Goal: Task Accomplishment & Management: Complete application form

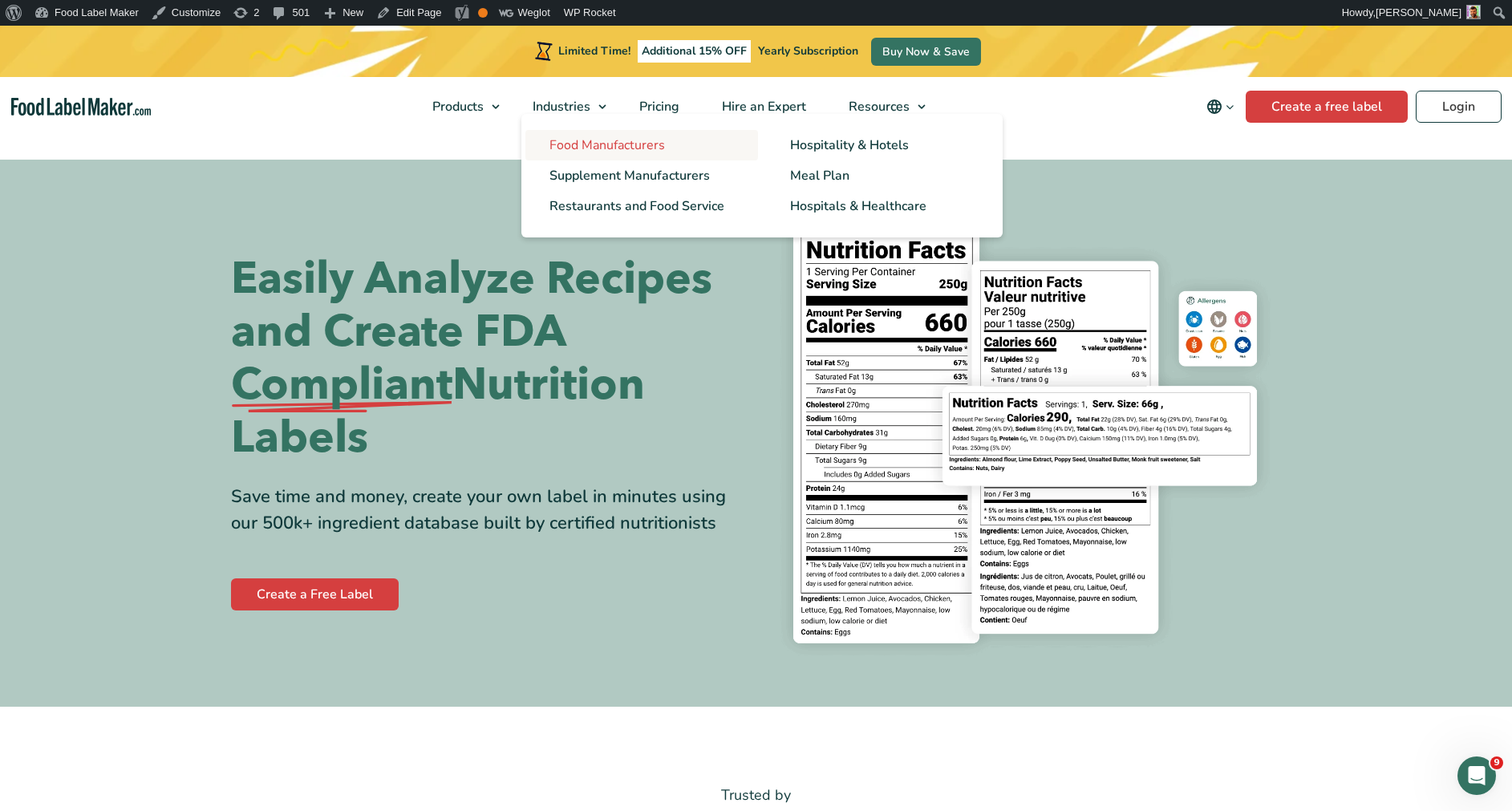
click at [556, 143] on span "Food Manufacturers" at bounding box center [607, 145] width 115 height 17
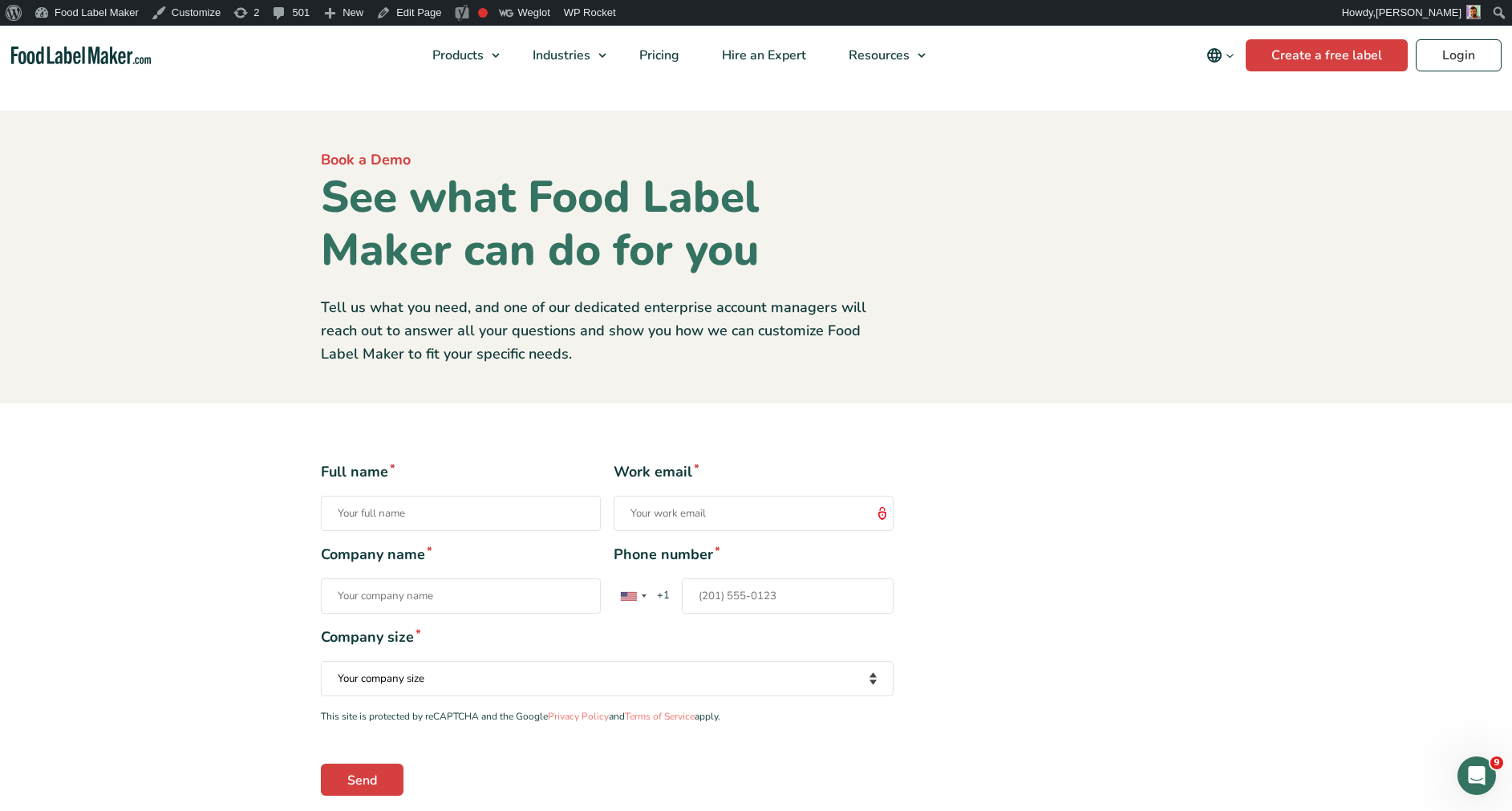
click at [139, 58] on img "Food Label Maker homepage" at bounding box center [81, 56] width 140 height 18
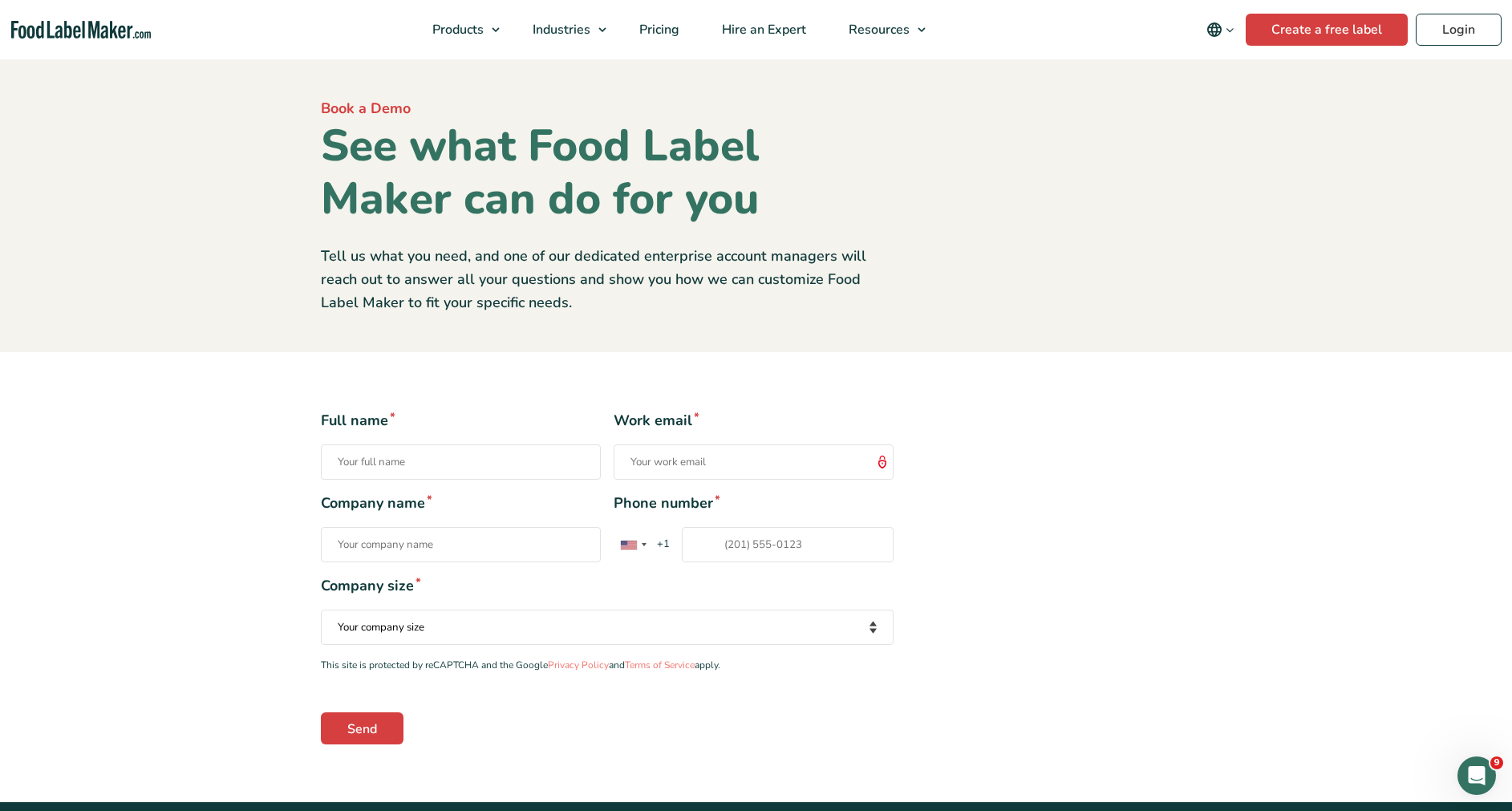
click at [1071, 455] on div "Full name * Work email * Company name * Phone number * United States +1 United …" at bounding box center [756, 577] width 895 height 333
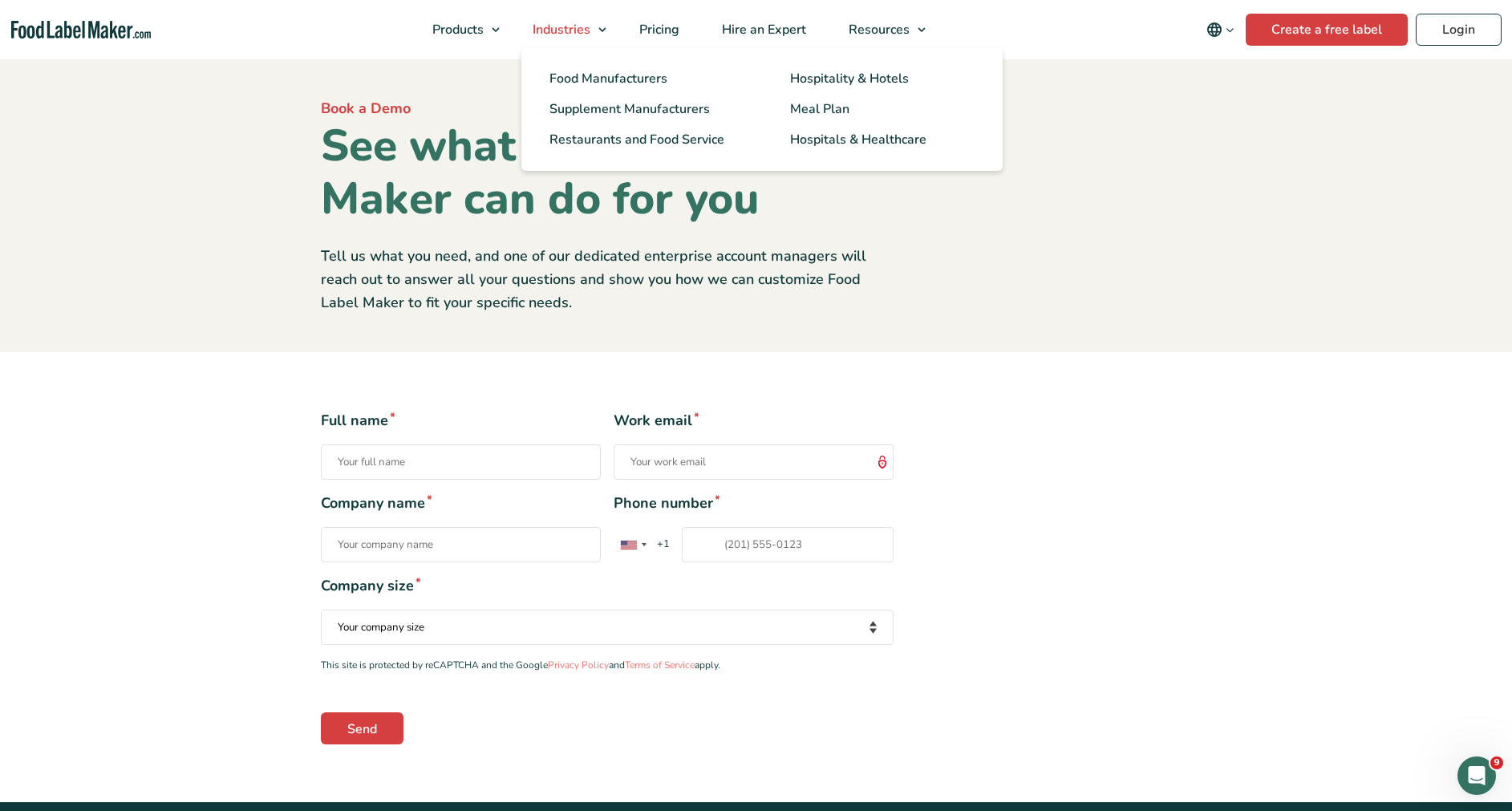
click at [535, 28] on span "Industries" at bounding box center [560, 29] width 64 height 17
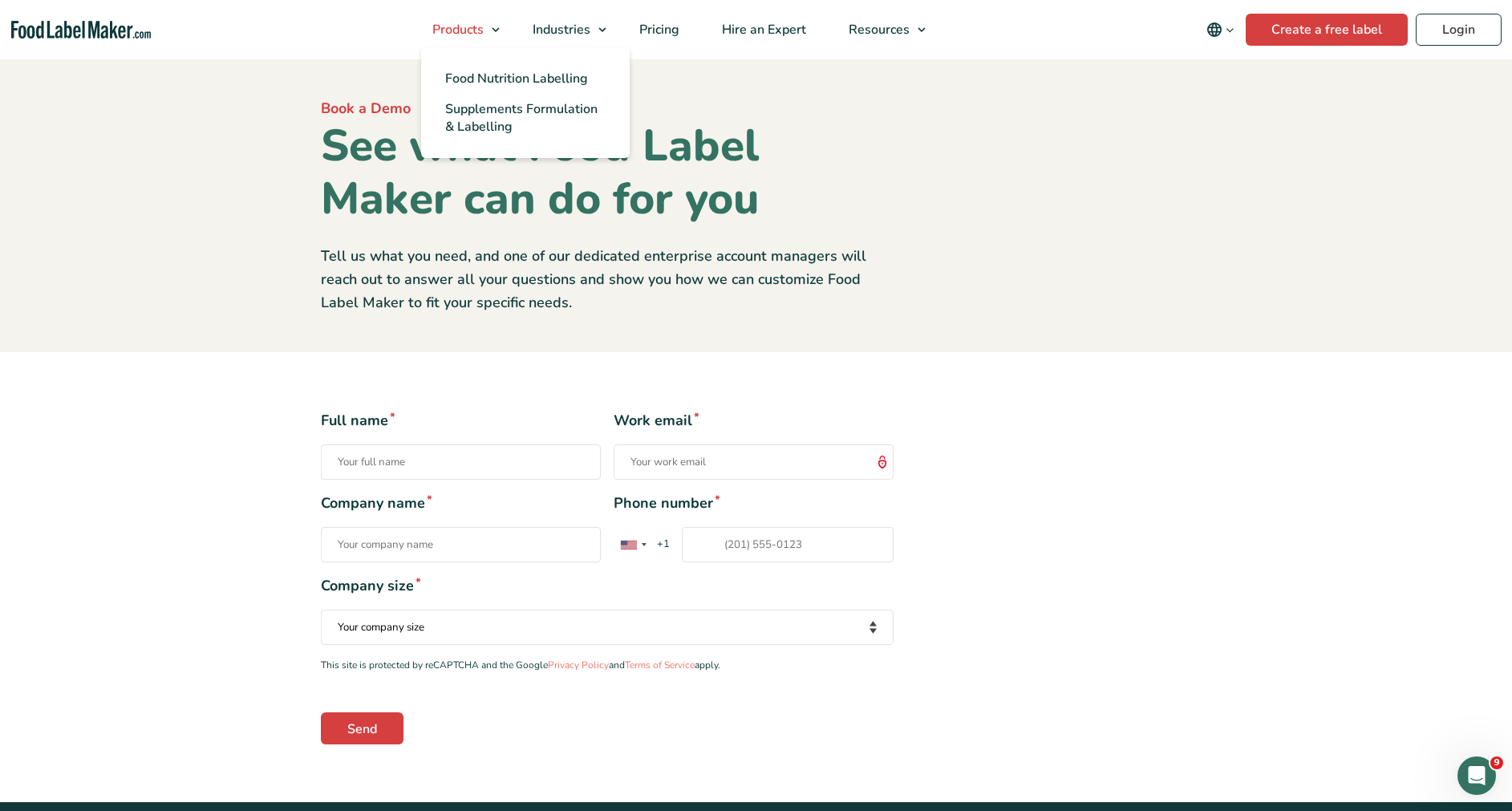
click at [498, 29] on link "Products" at bounding box center [459, 29] width 96 height 59
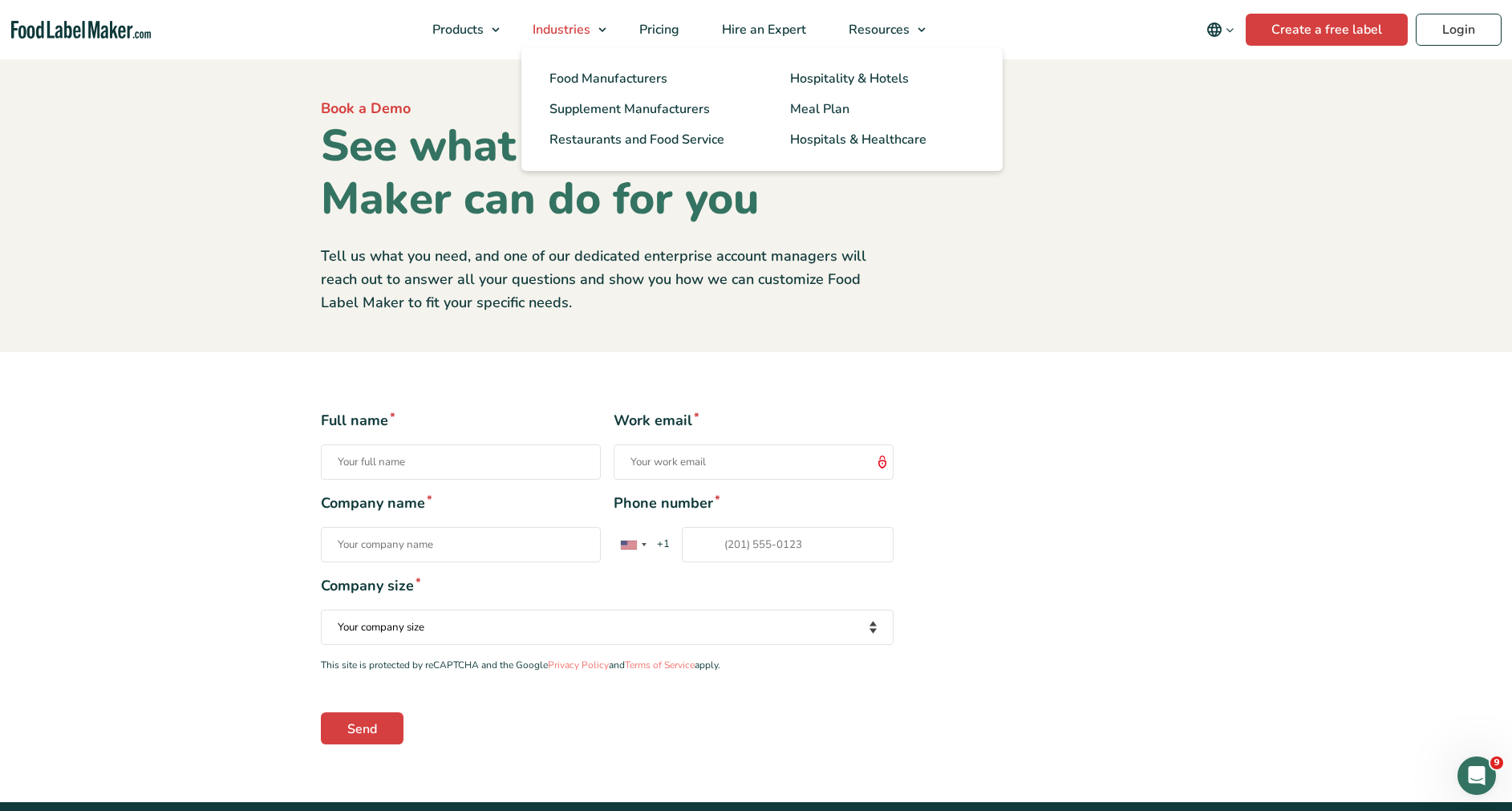
click at [553, 29] on span "Industries" at bounding box center [560, 29] width 64 height 17
click at [593, 87] on span "Food Manufacturers" at bounding box center [607, 78] width 115 height 17
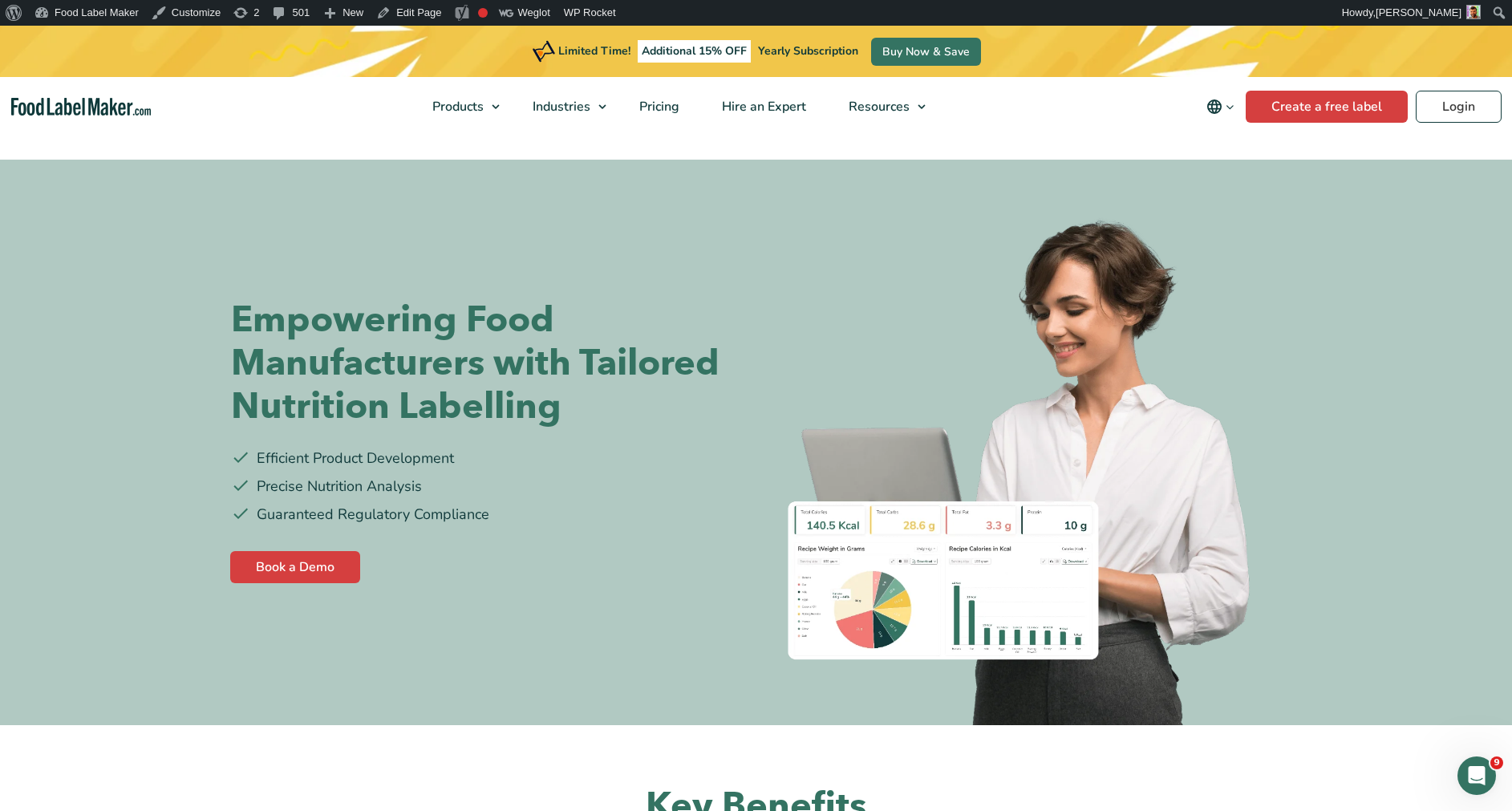
click at [129, 105] on img "Food Label Maker homepage" at bounding box center [81, 107] width 140 height 18
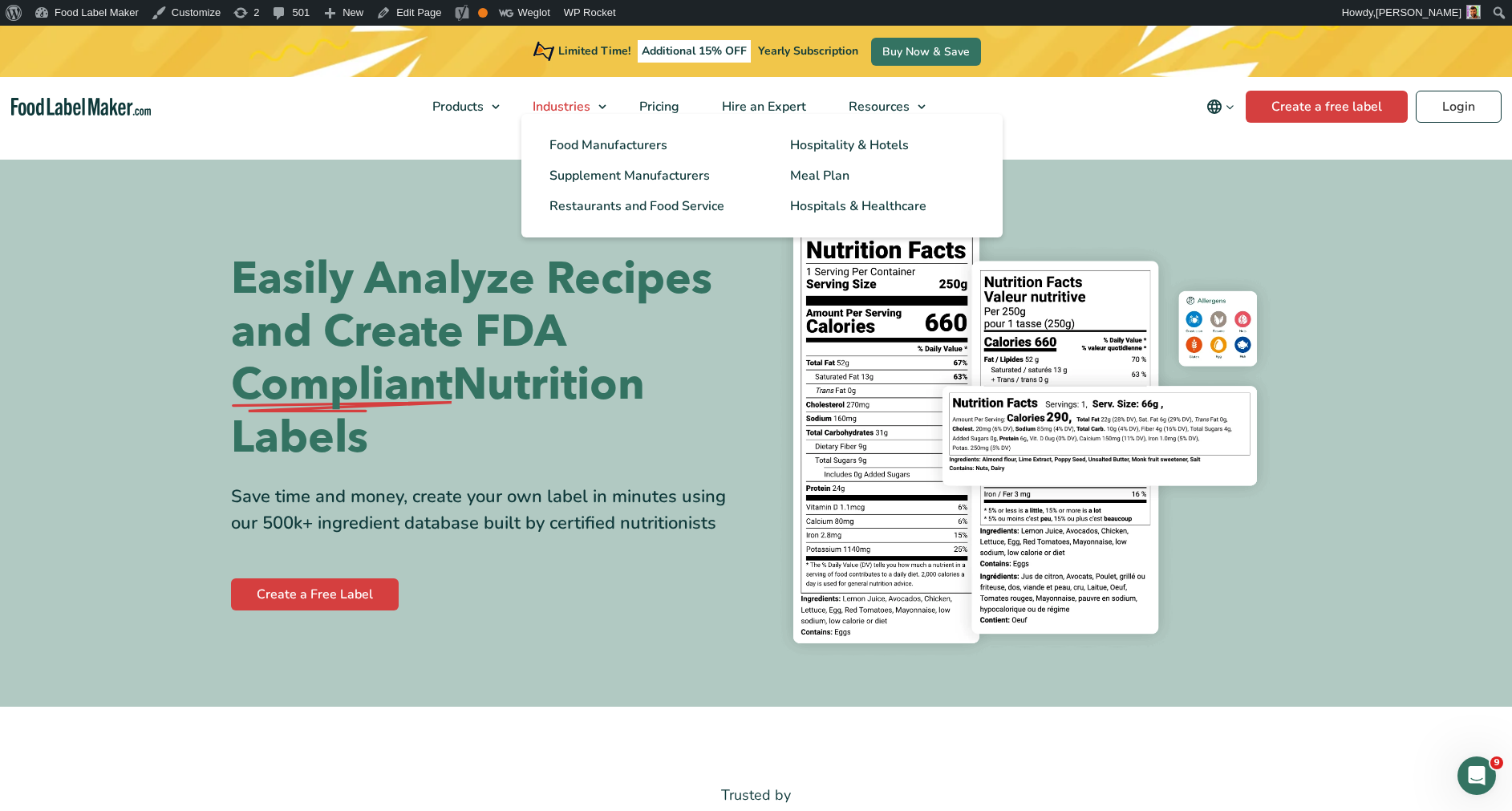
click at [575, 107] on span "Industries" at bounding box center [560, 106] width 64 height 17
click at [568, 142] on span "Food Manufacturers" at bounding box center [607, 145] width 115 height 17
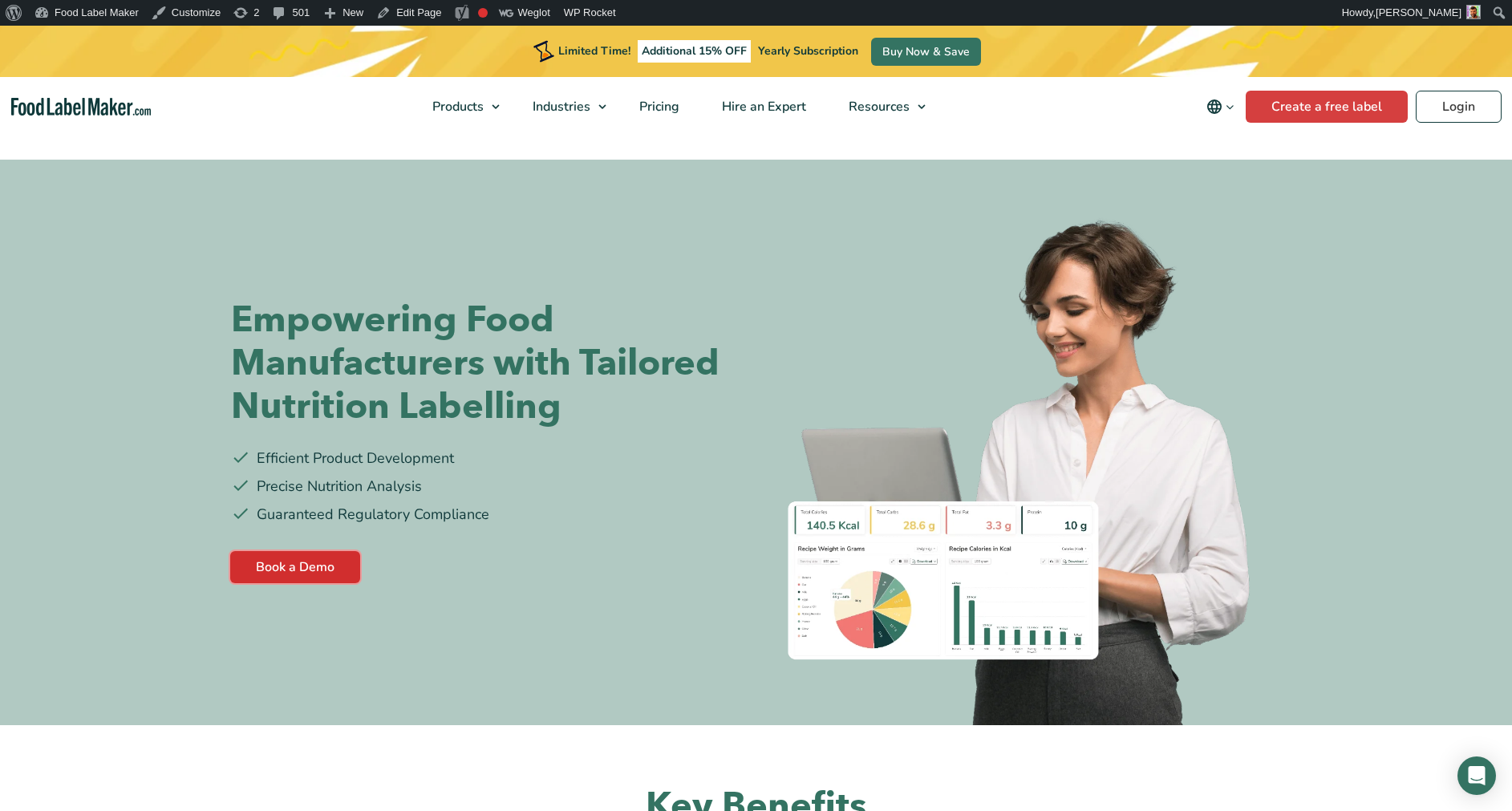
click at [291, 573] on link "Book a Demo" at bounding box center [295, 567] width 130 height 32
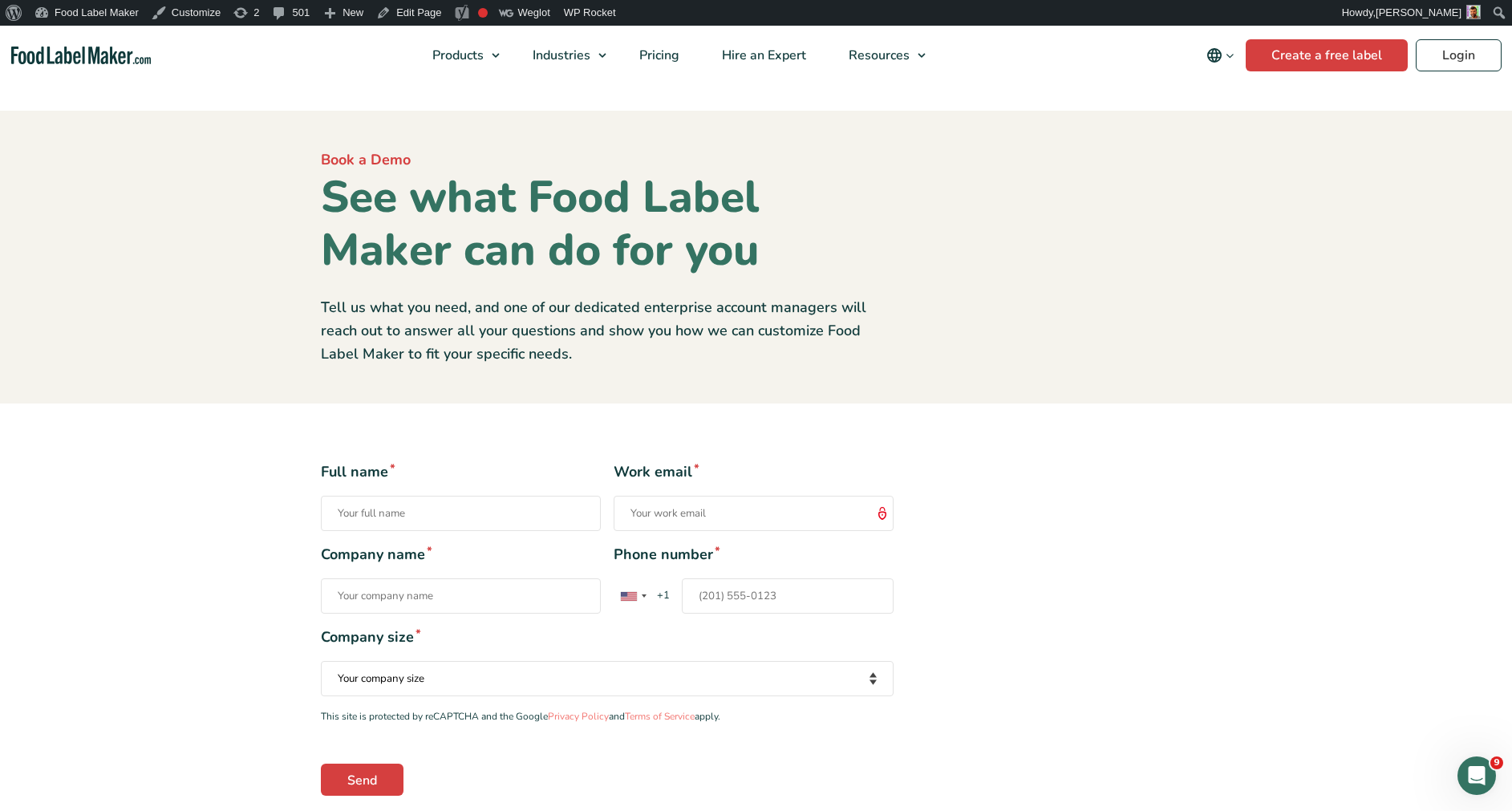
click at [350, 527] on input "Full name *" at bounding box center [460, 513] width 280 height 36
type input "Maria testing"
type input "maria@foodlabelmaker.com"
type input "Food Label Maker"
type input "+971563678509"
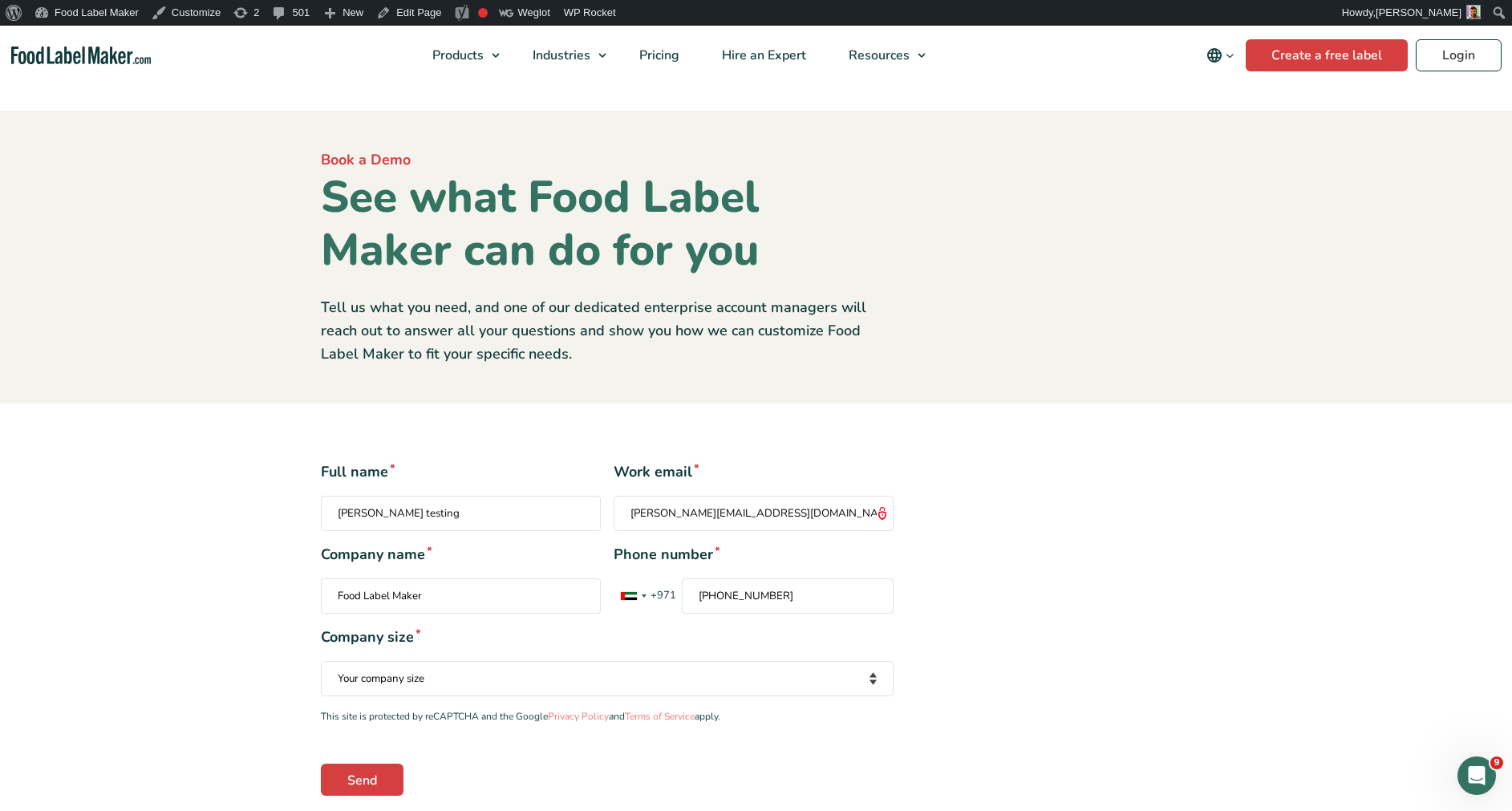
click at [431, 701] on div "Full name * Maria testing Work email * maria@foodlabelmaker.com Company name * …" at bounding box center [607, 628] width 597 height 333
click at [431, 688] on select "Your company size Fewer than 10 Employees 10 to 50 Employees 51 to 500 Employee…" at bounding box center [607, 678] width 573 height 36
select select "51 to 500 Employees"
click at [320, 661] on select "Your company size Fewer than 10 Employees 10 to 50 Employees 51 to 500 Employee…" at bounding box center [607, 678] width 573 height 36
click at [350, 775] on input "Send" at bounding box center [362, 779] width 82 height 32
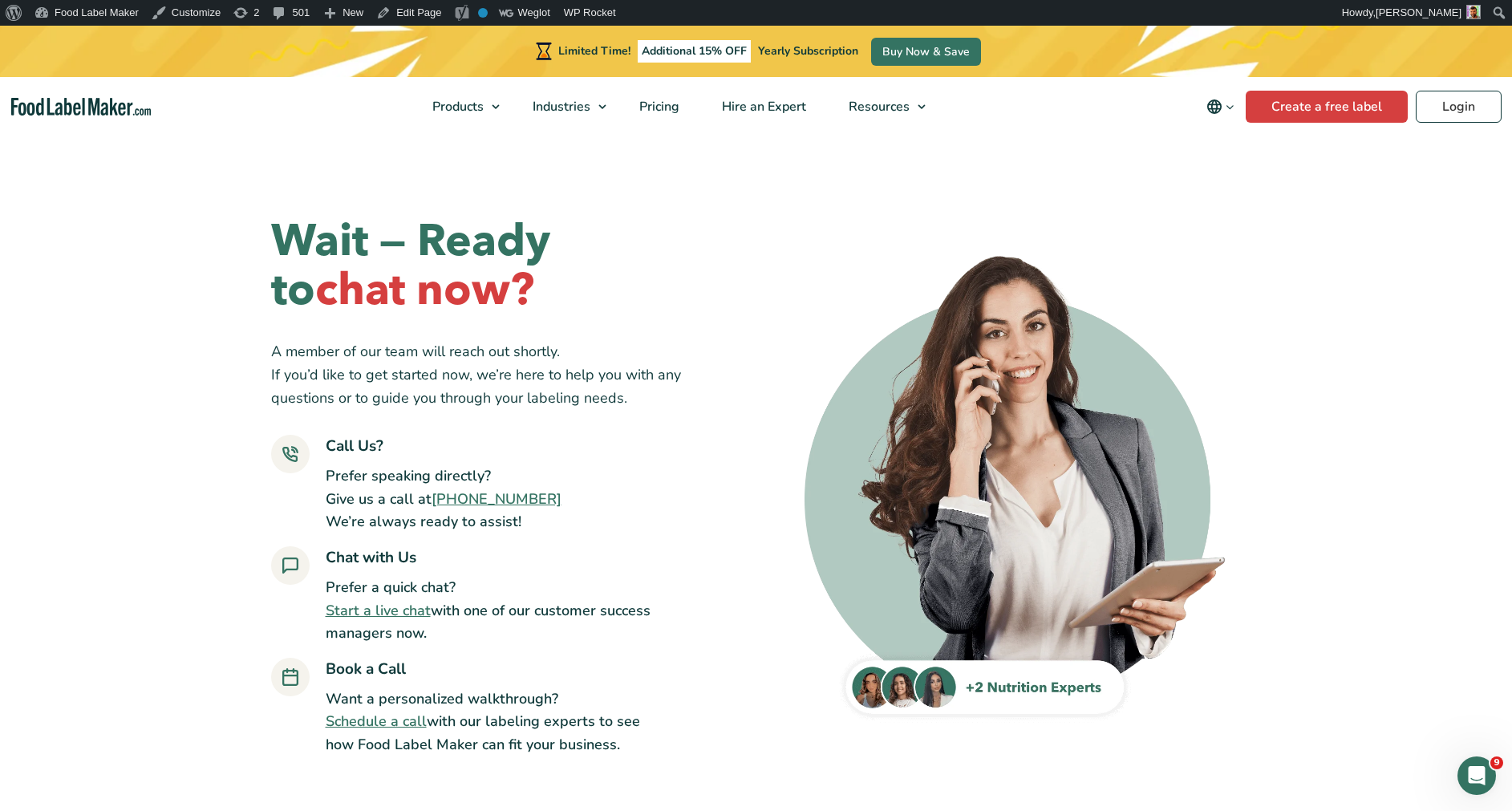
click at [346, 732] on p "Want a personalized walkthrough? Schedule a call with our labeling experts to s…" at bounding box center [489, 721] width 327 height 69
click at [340, 720] on link "Schedule a call" at bounding box center [376, 720] width 101 height 19
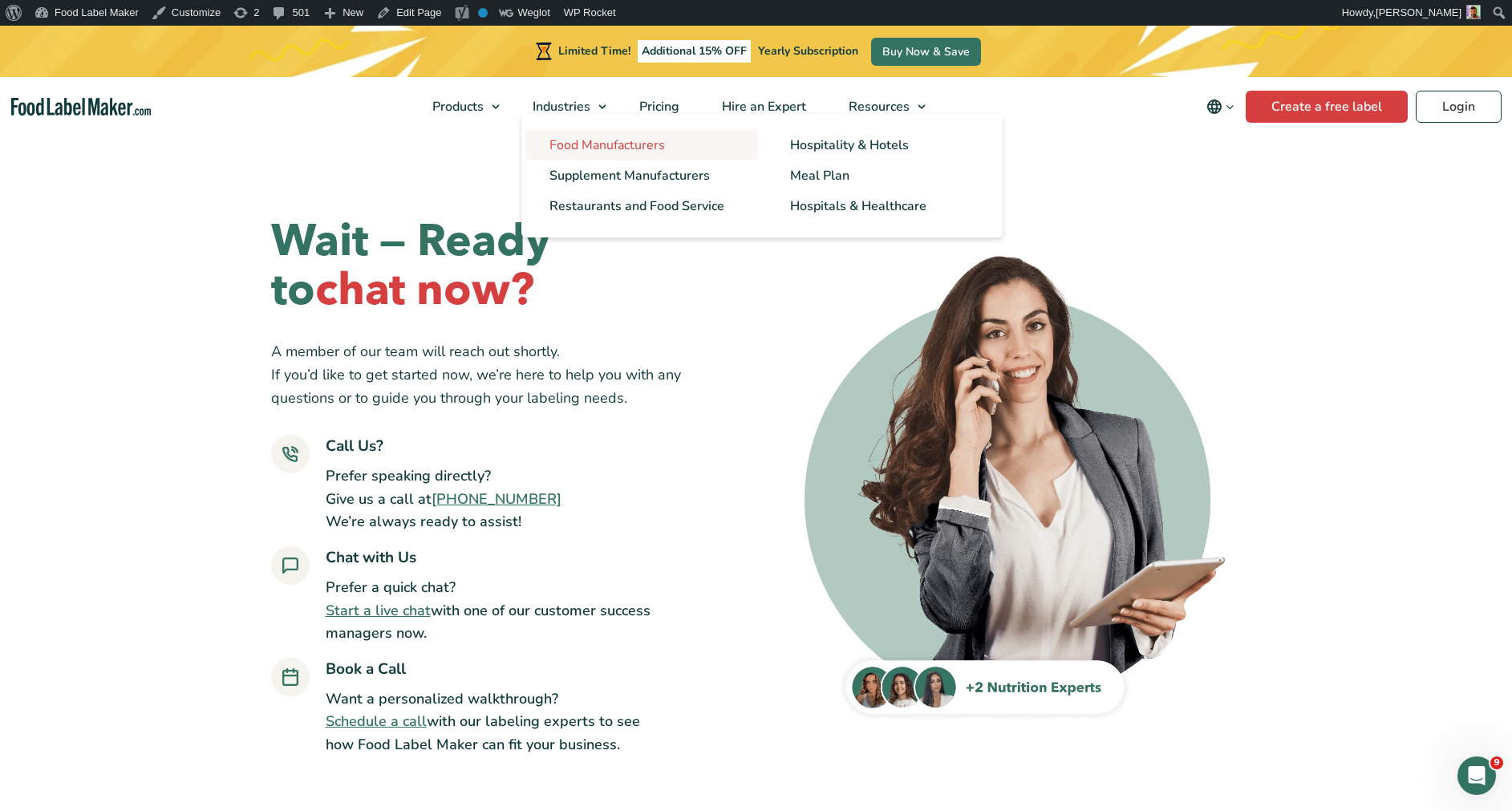
click at [568, 150] on span "Food Manufacturers" at bounding box center [607, 145] width 115 height 17
click at [568, 146] on span "Food Manufacturers" at bounding box center [607, 145] width 115 height 17
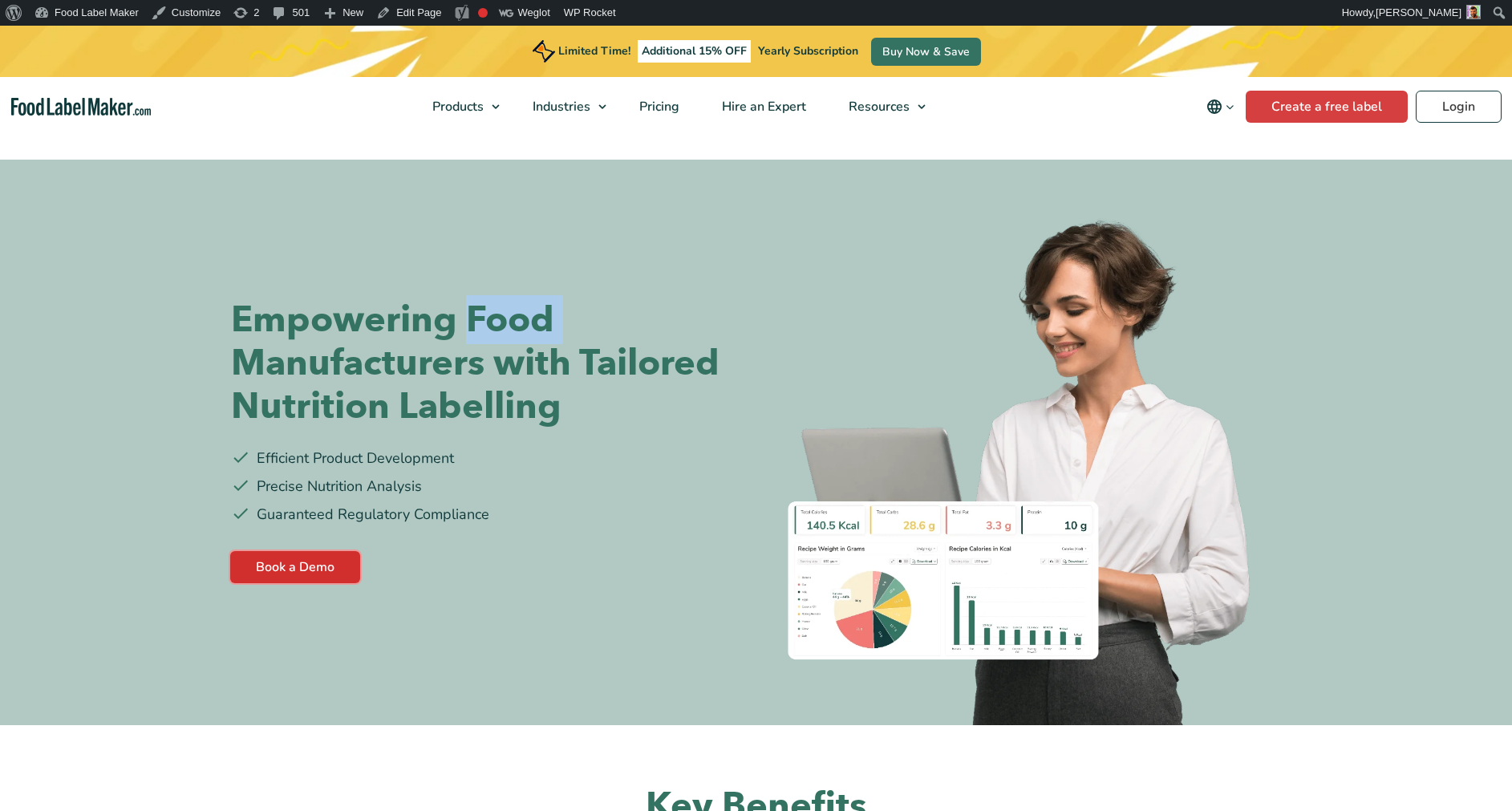
click at [295, 551] on link "Book a Demo" at bounding box center [295, 567] width 130 height 32
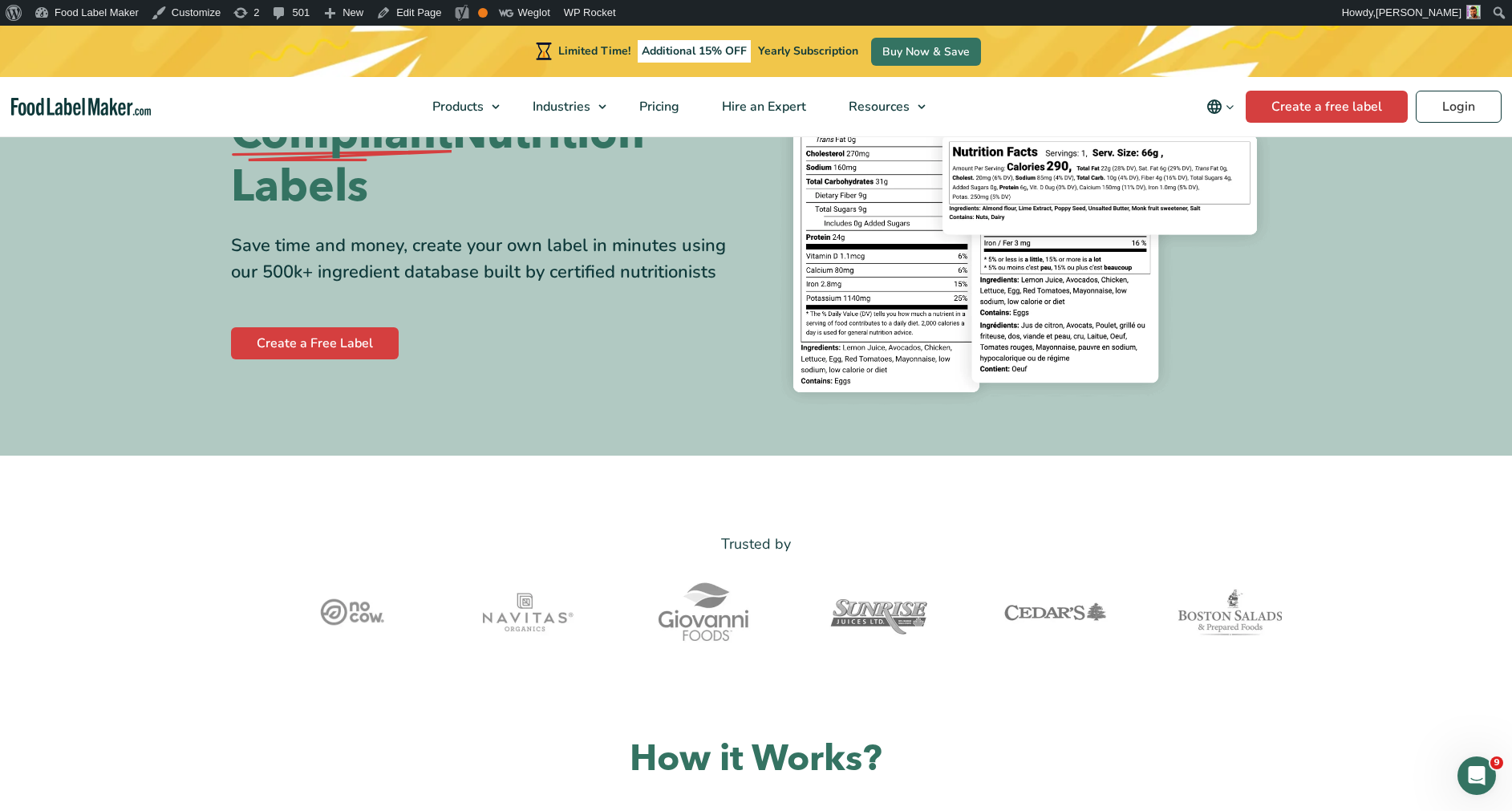
scroll to position [274, 0]
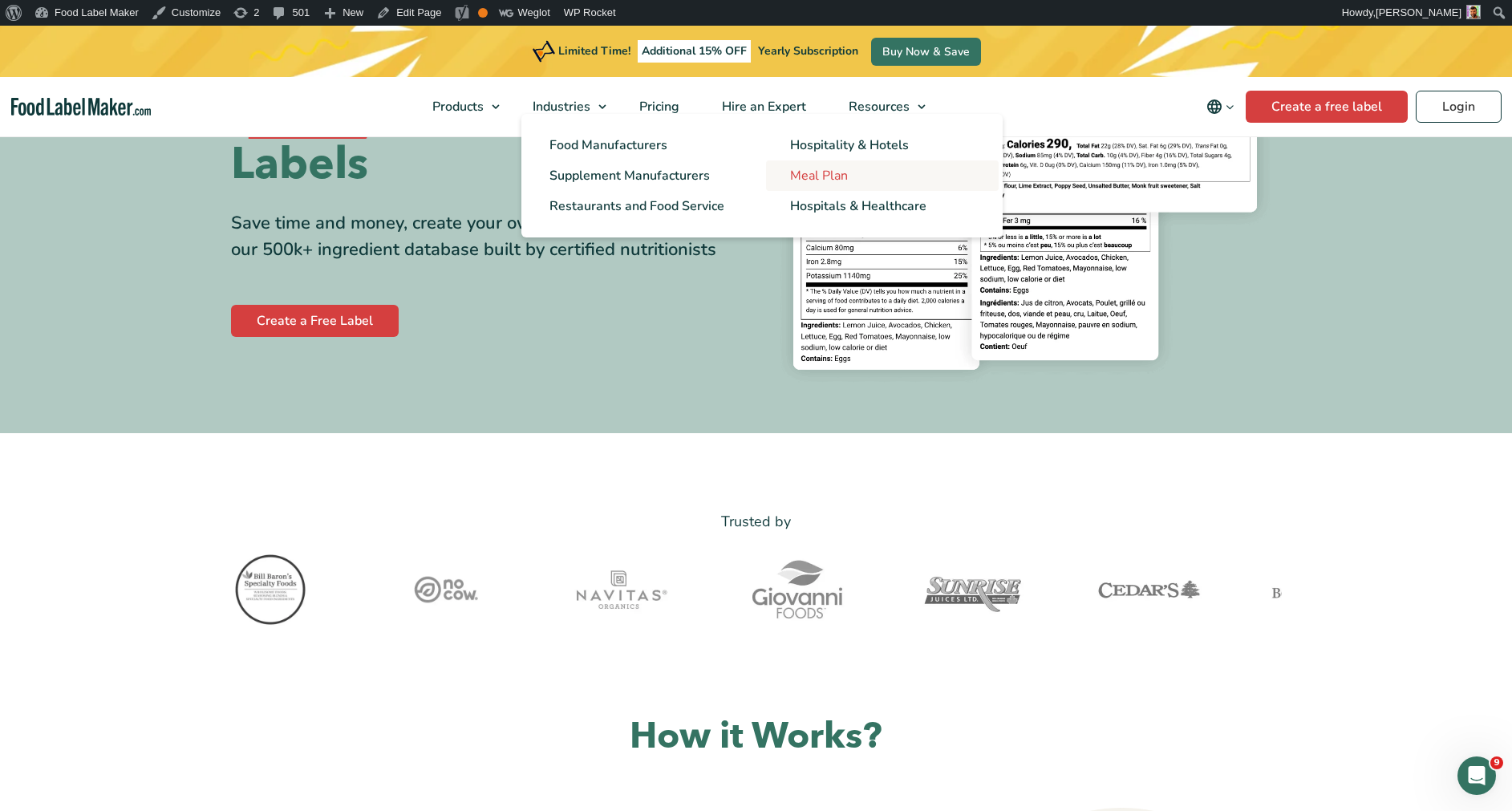
click at [815, 178] on span "Meal Plan" at bounding box center [818, 175] width 58 height 17
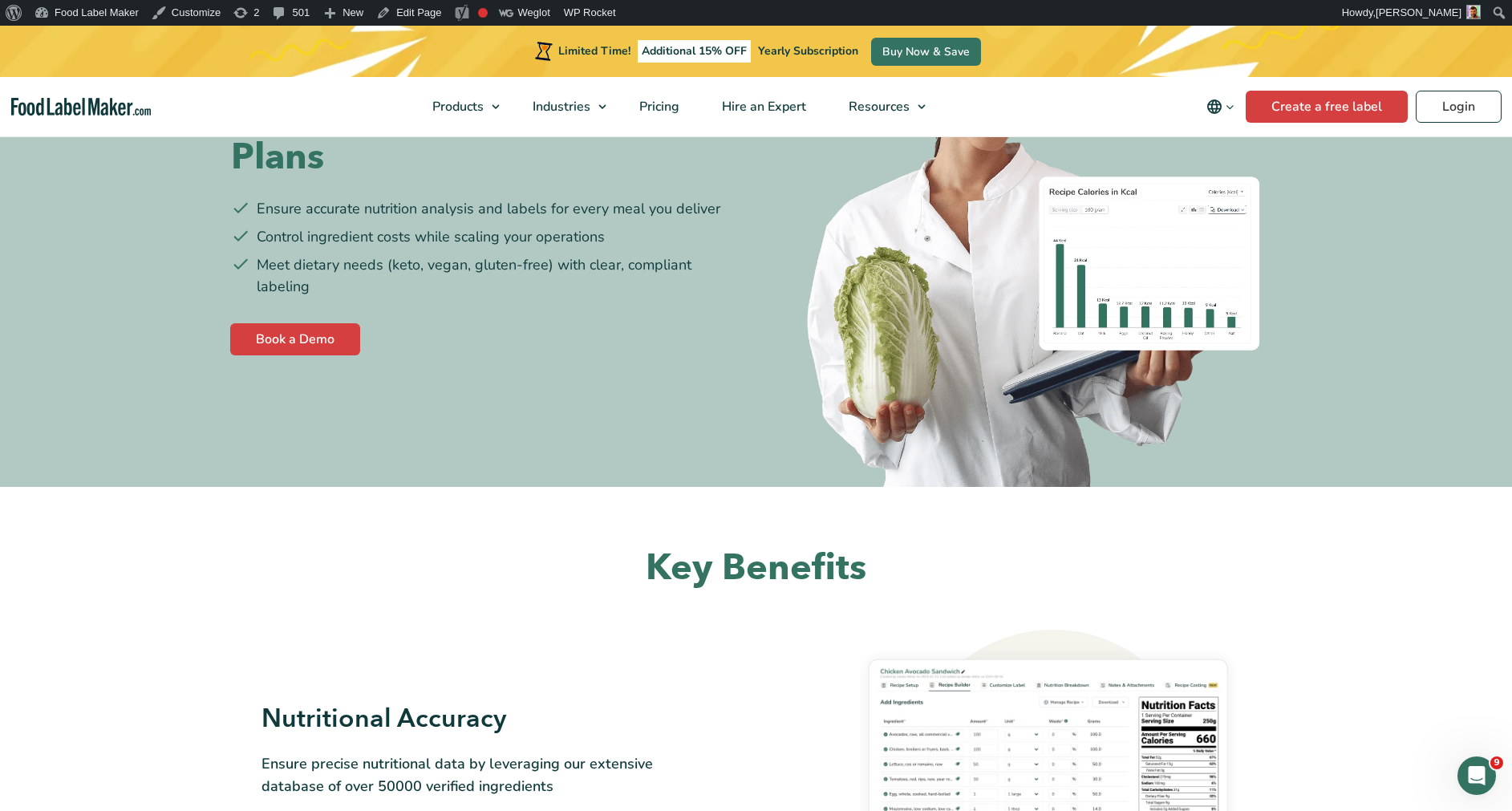
scroll to position [246, 0]
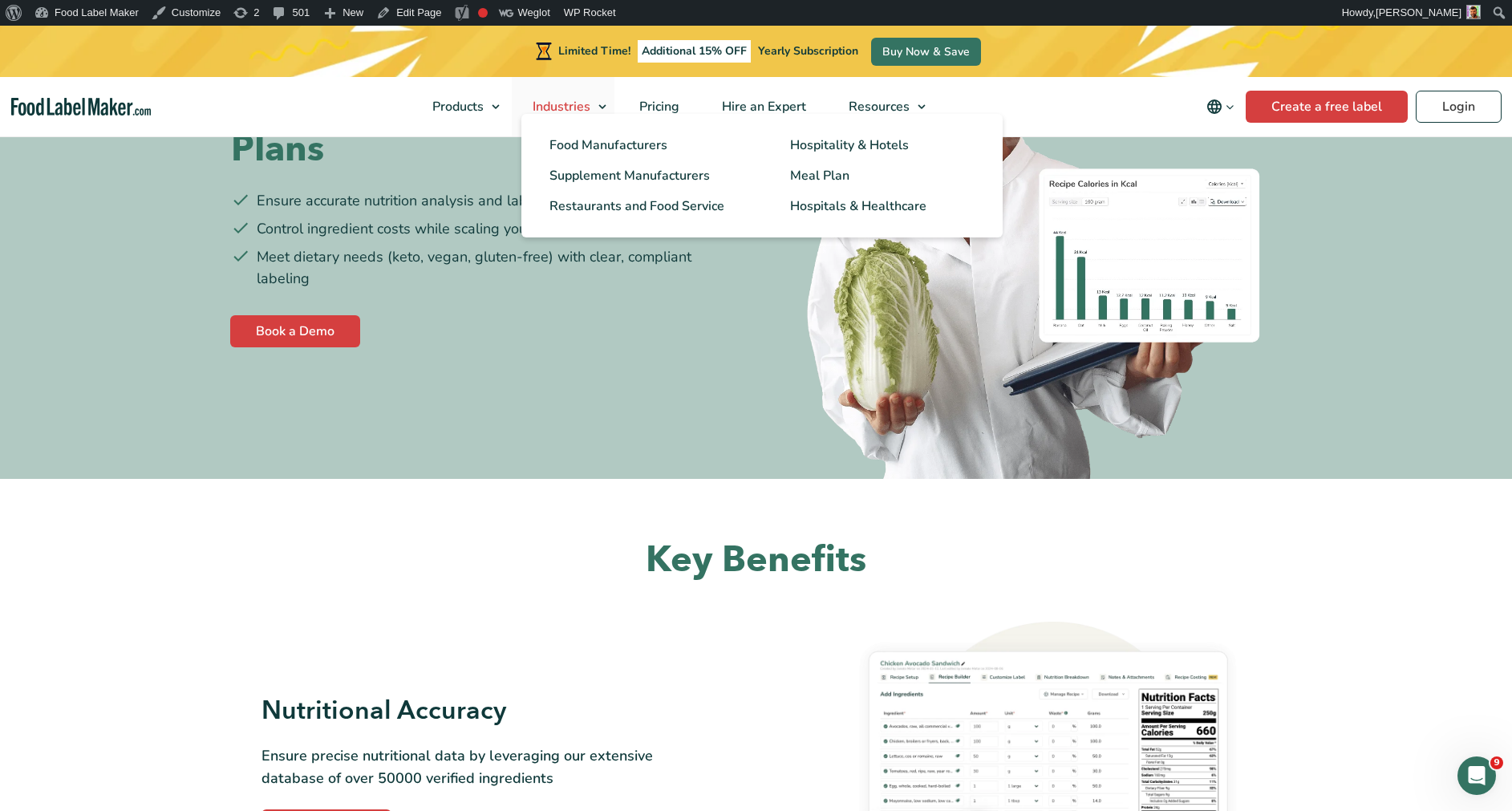
click at [599, 107] on link "Industries" at bounding box center [563, 106] width 103 height 59
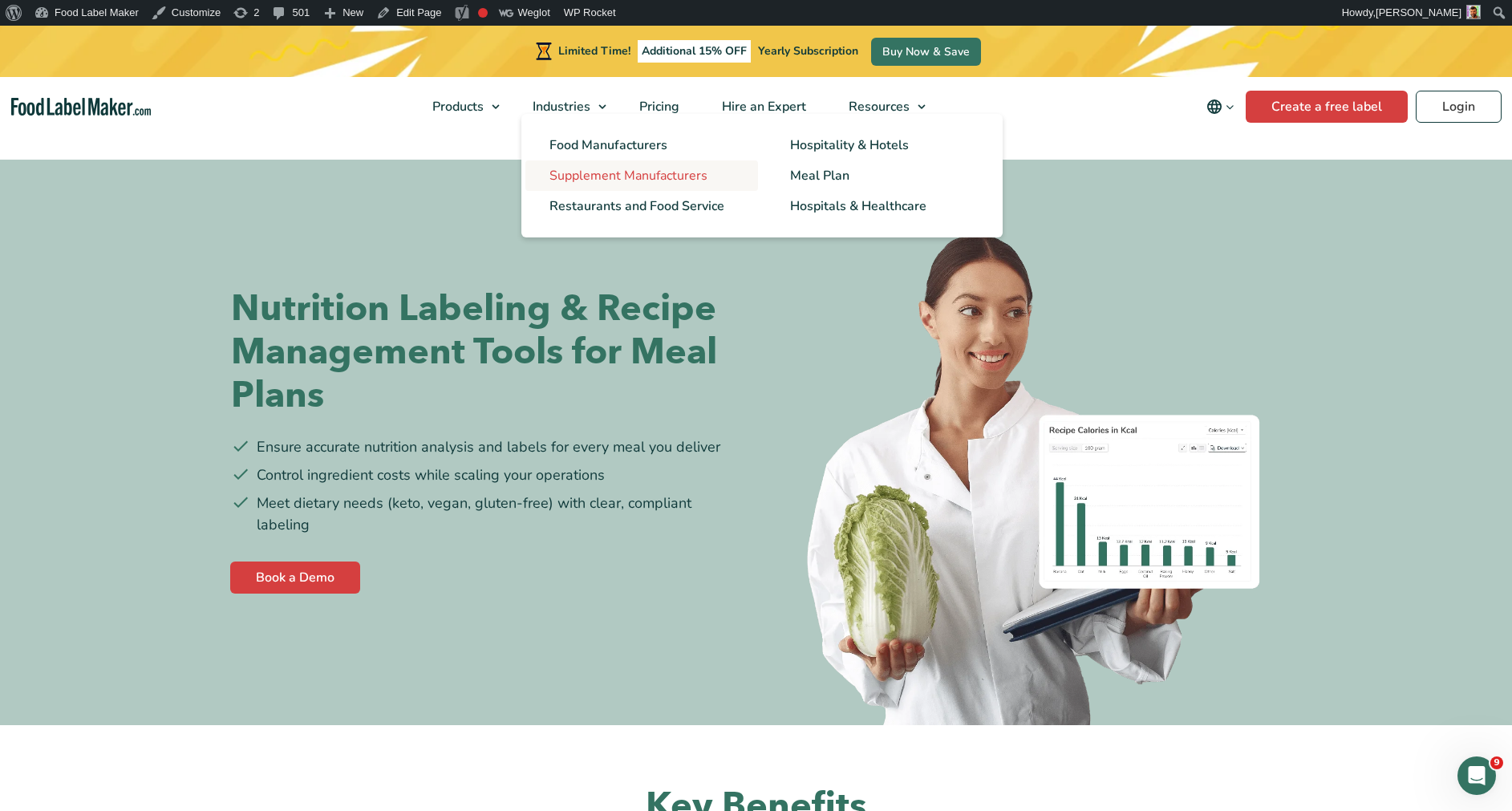
click at [567, 175] on span "Supplement Manufacturers" at bounding box center [628, 175] width 158 height 17
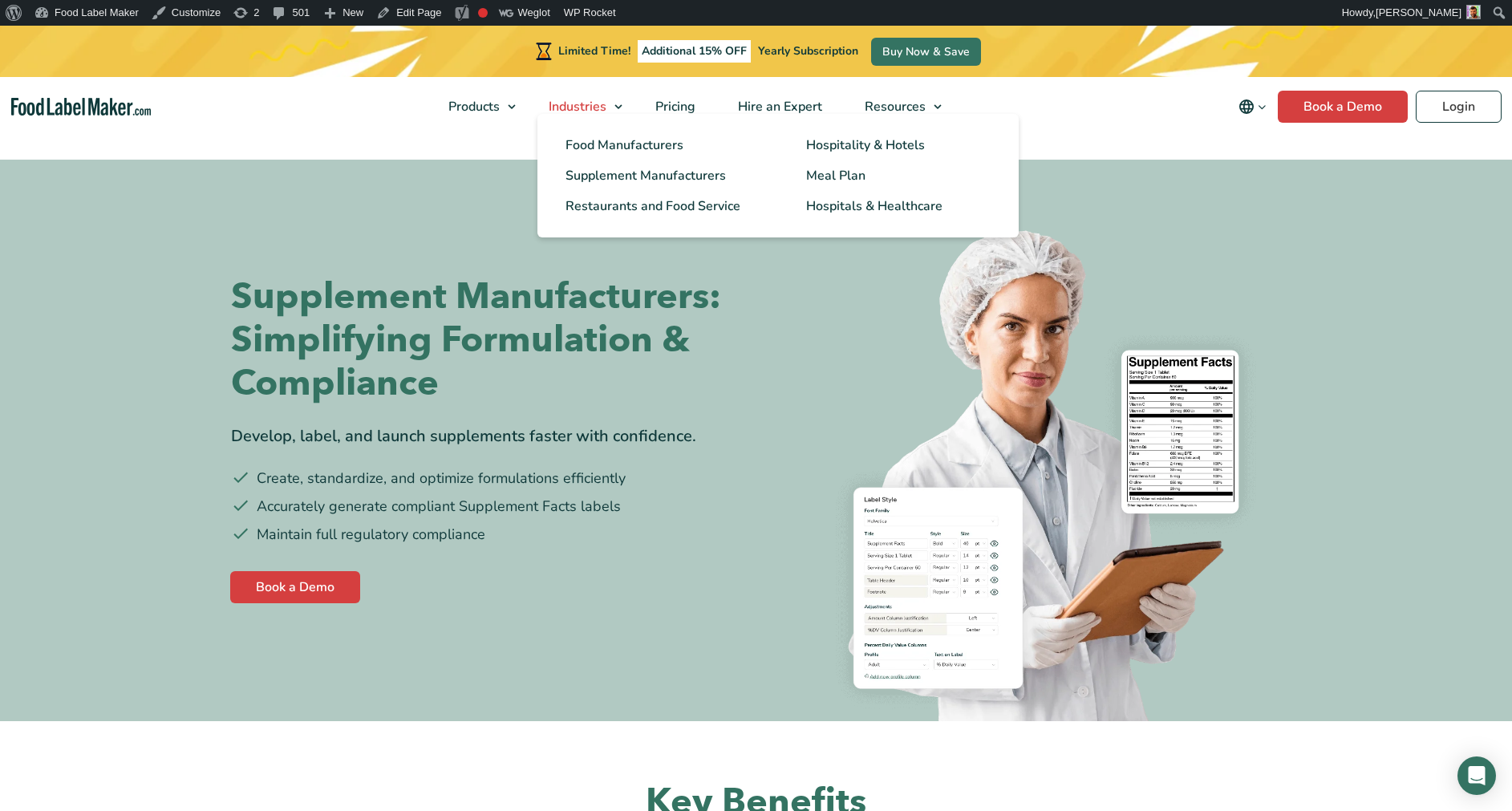
click at [589, 94] on link "Industries" at bounding box center [579, 106] width 103 height 59
click at [827, 208] on span "Hospitals & Healthcare" at bounding box center [873, 206] width 134 height 17
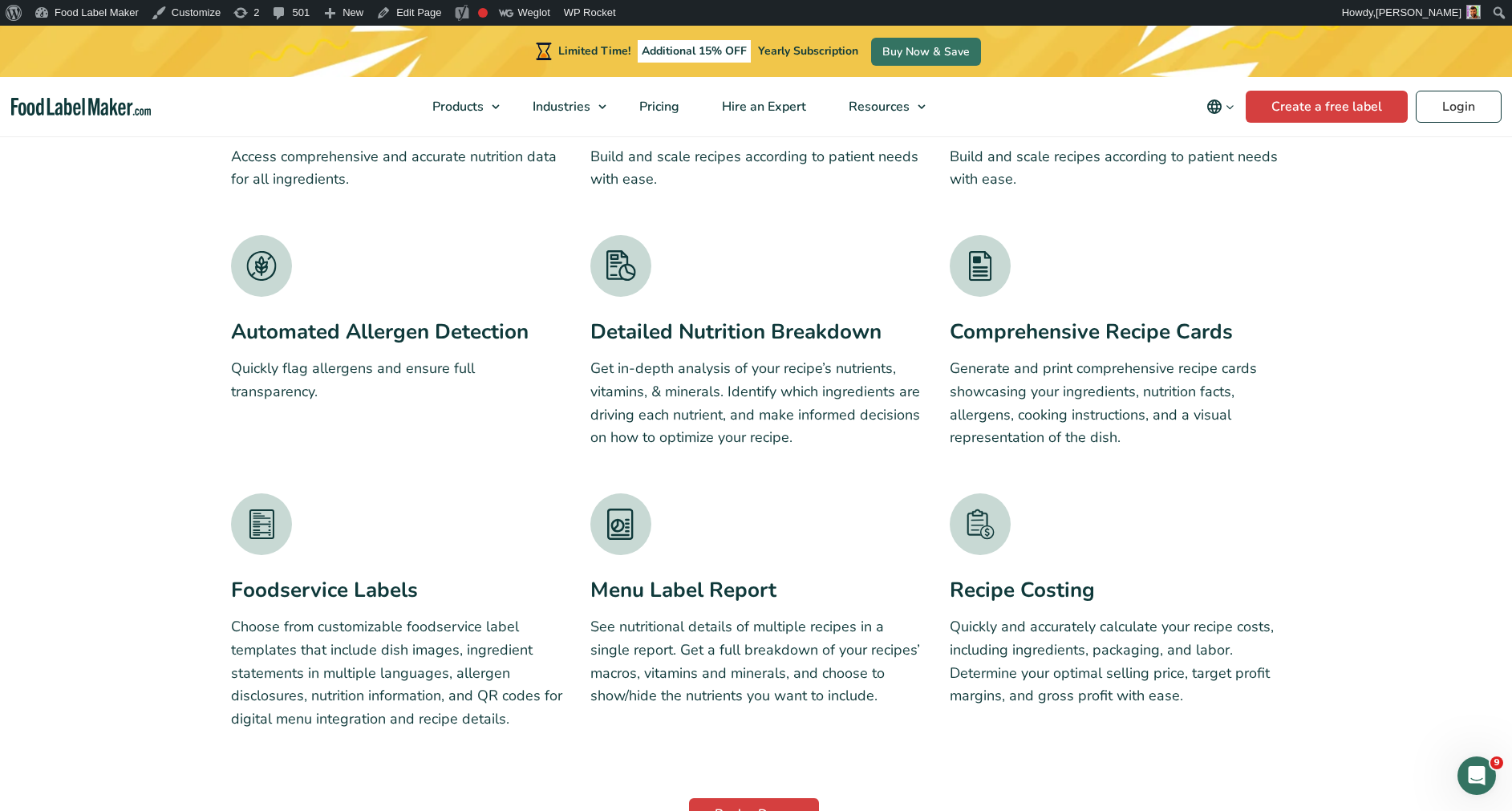
scroll to position [2581, 0]
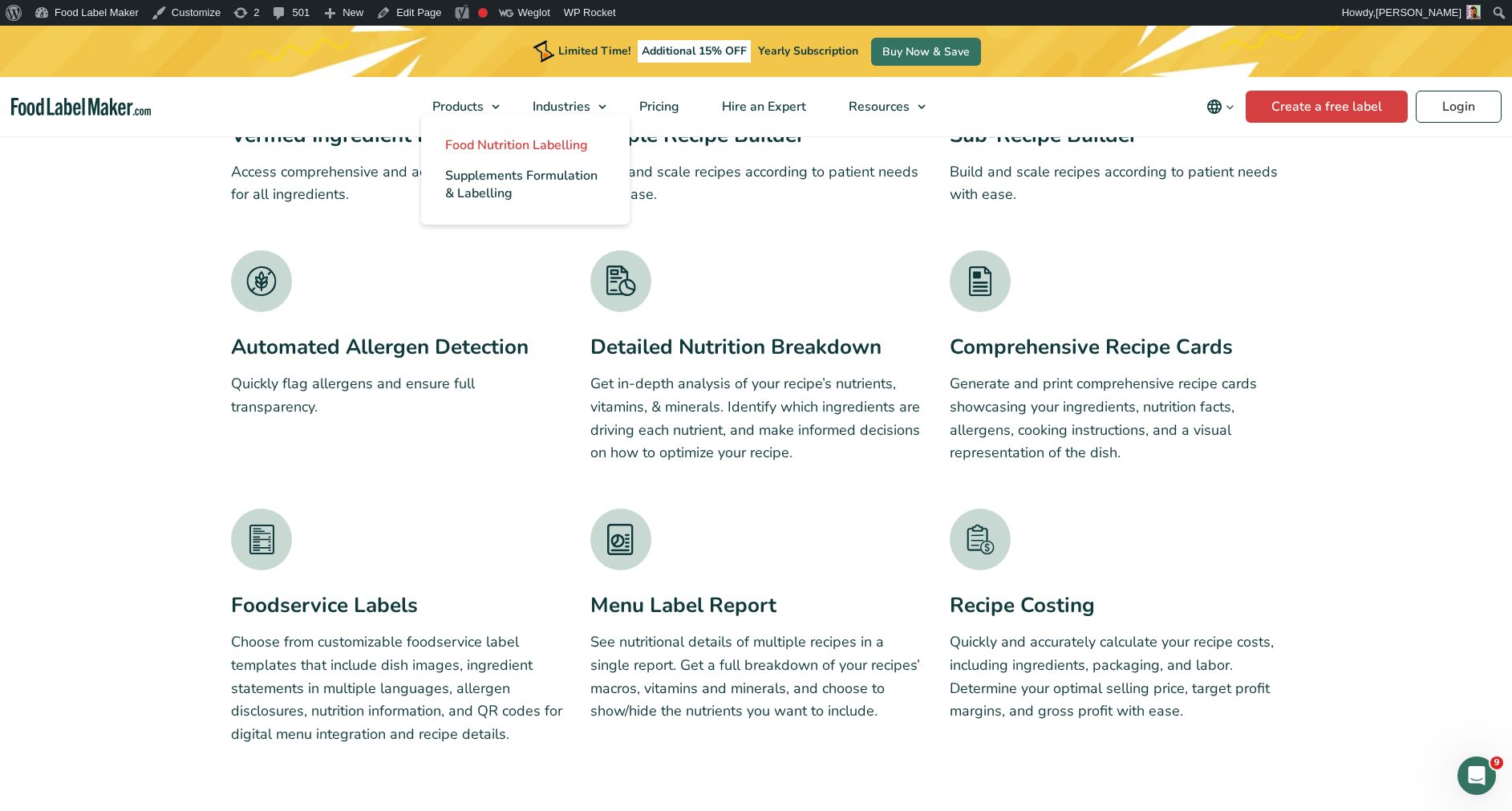
click at [509, 157] on link "Food Nutrition Labelling" at bounding box center [525, 145] width 209 height 30
click at [552, 121] on ul "Food Nutrition Labelling Supplements Formulation & Labelling" at bounding box center [525, 168] width 209 height 111
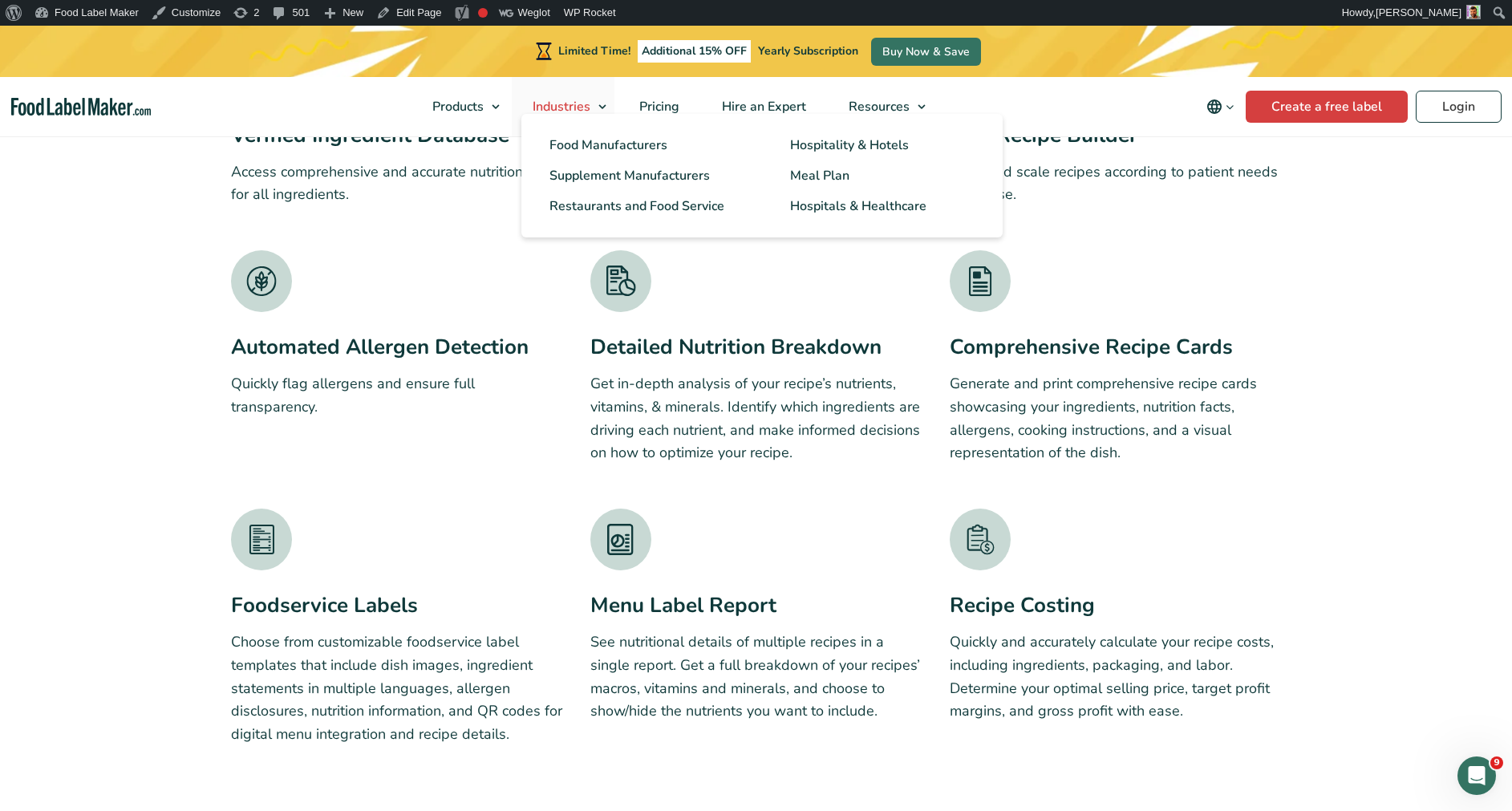
click at [554, 99] on span "Industries" at bounding box center [560, 106] width 64 height 17
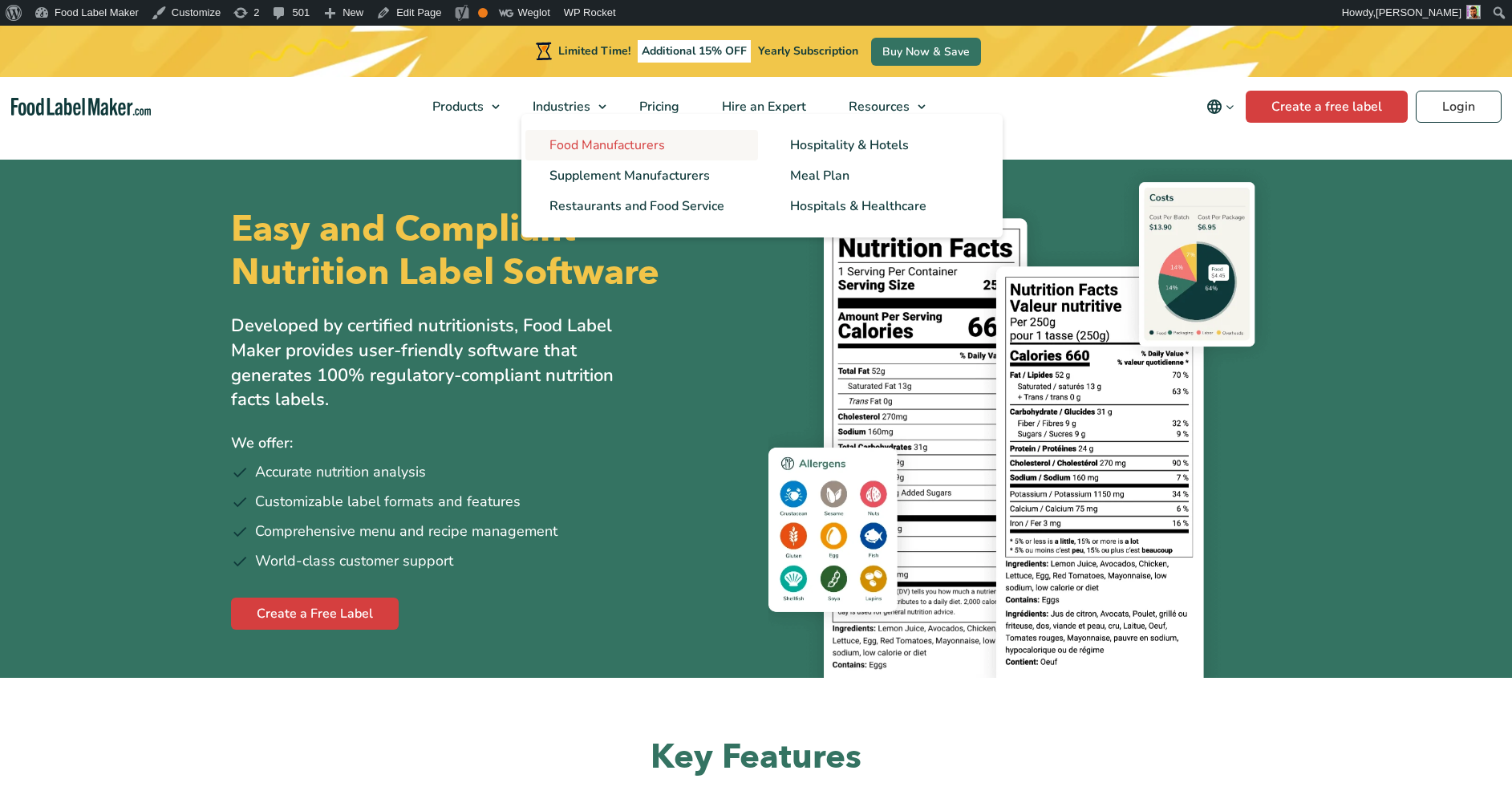
click at [574, 141] on span "Food Manufacturers" at bounding box center [607, 145] width 115 height 17
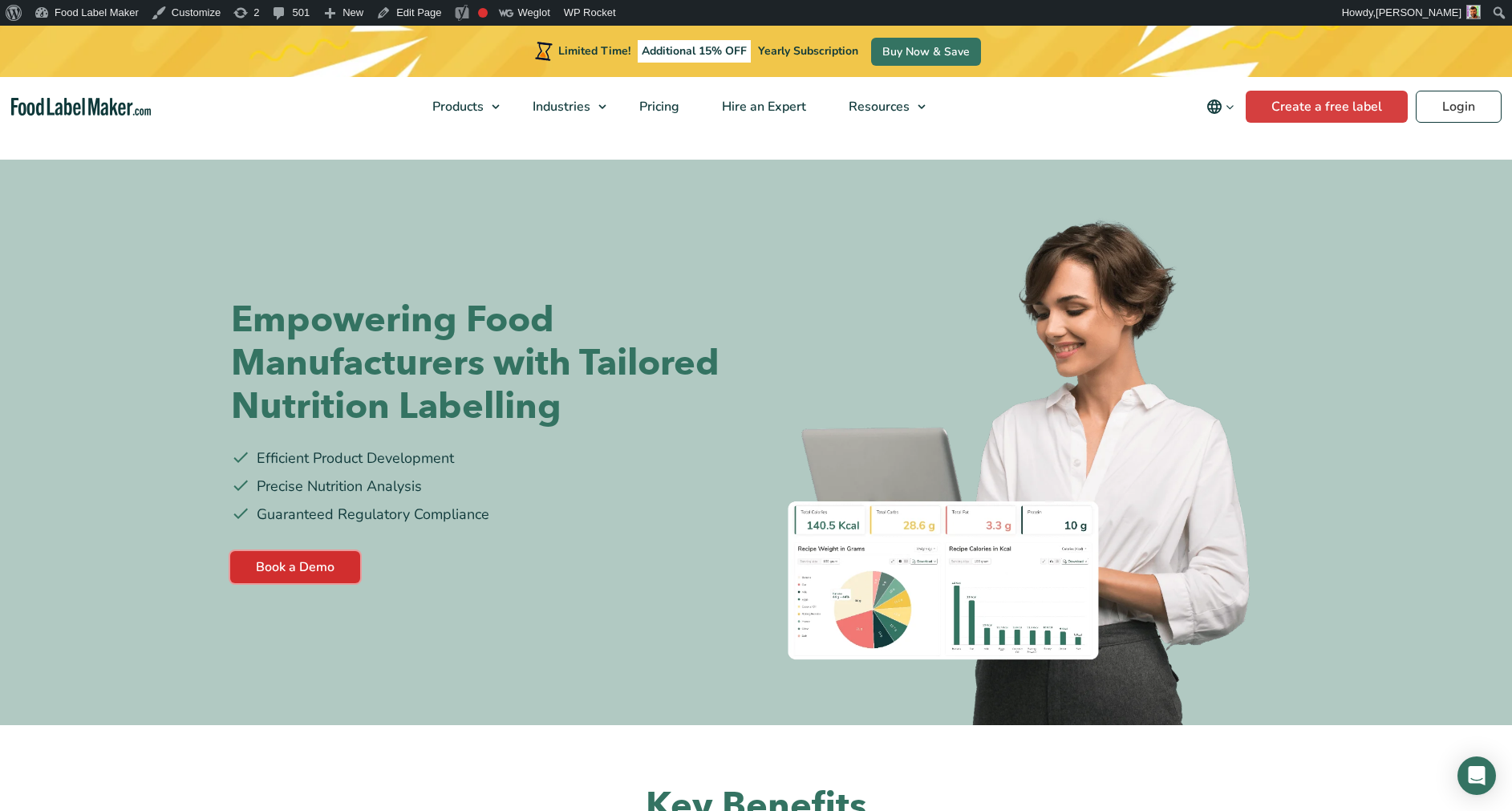
click at [314, 568] on link "Book a Demo" at bounding box center [295, 567] width 130 height 32
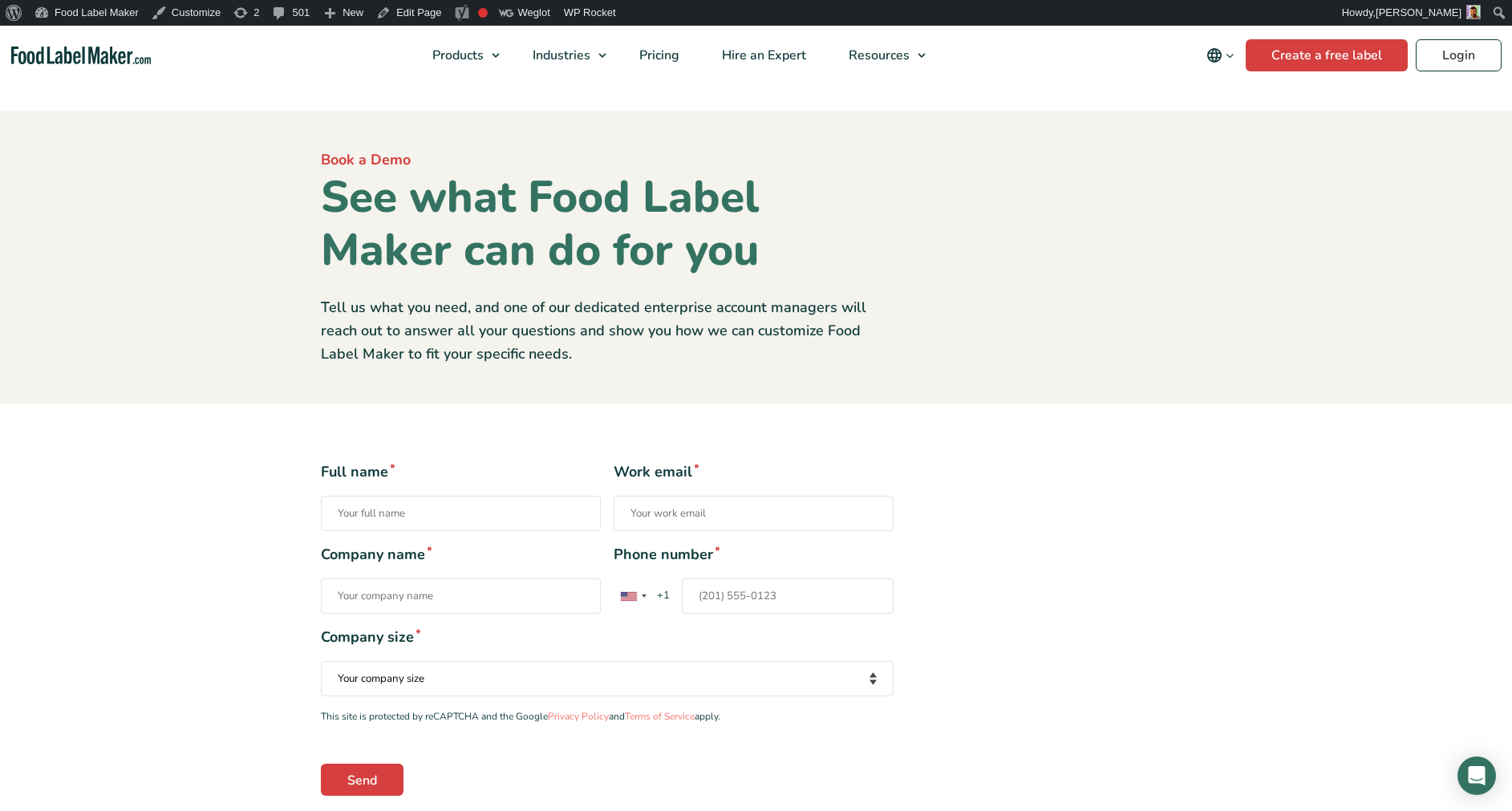
click at [472, 523] on input "Full name *" at bounding box center [460, 513] width 280 height 36
type input "[PERSON_NAME] [PERSON_NAME]"
type input "[PERSON_NAME][EMAIL_ADDRESS][DOMAIN_NAME]"
type input "Food Label Maker"
type input "[PHONE_NUMBER]"
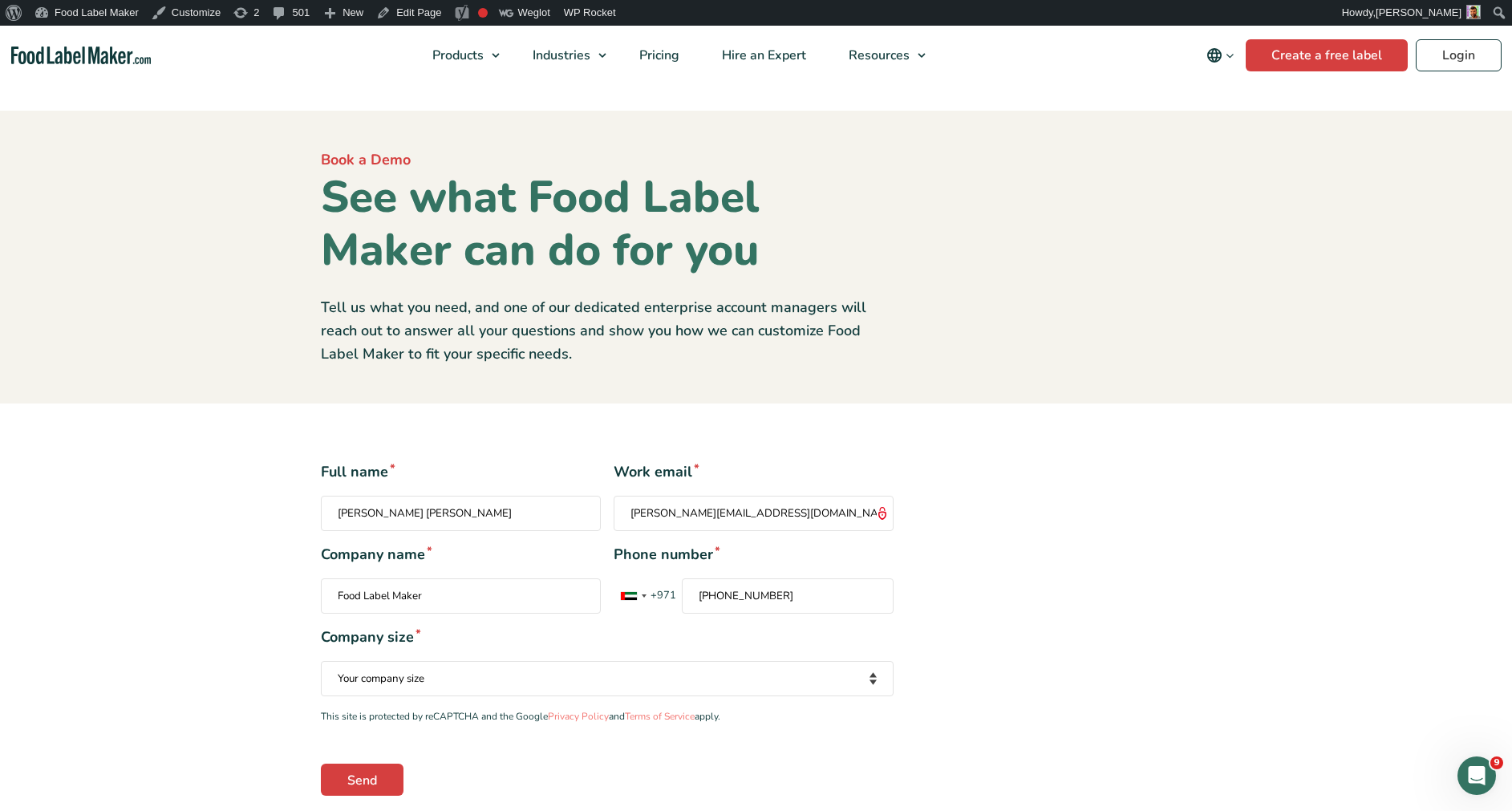
click at [524, 594] on input "Food Label Maker" at bounding box center [460, 596] width 280 height 36
click at [487, 653] on div "Company size * Your company size Fewer than 10 Employees 10 to 50 Employees 51 …" at bounding box center [607, 661] width 573 height 70
click at [482, 671] on select "Your company size Fewer than 10 Employees 10 to 50 Employees 51 to 500 Employee…" at bounding box center [607, 678] width 573 height 36
select select "Fewer than 10 Employees"
click at [320, 661] on select "Your company size Fewer than 10 Employees 10 to 50 Employees 51 to 500 Employee…" at bounding box center [607, 678] width 573 height 36
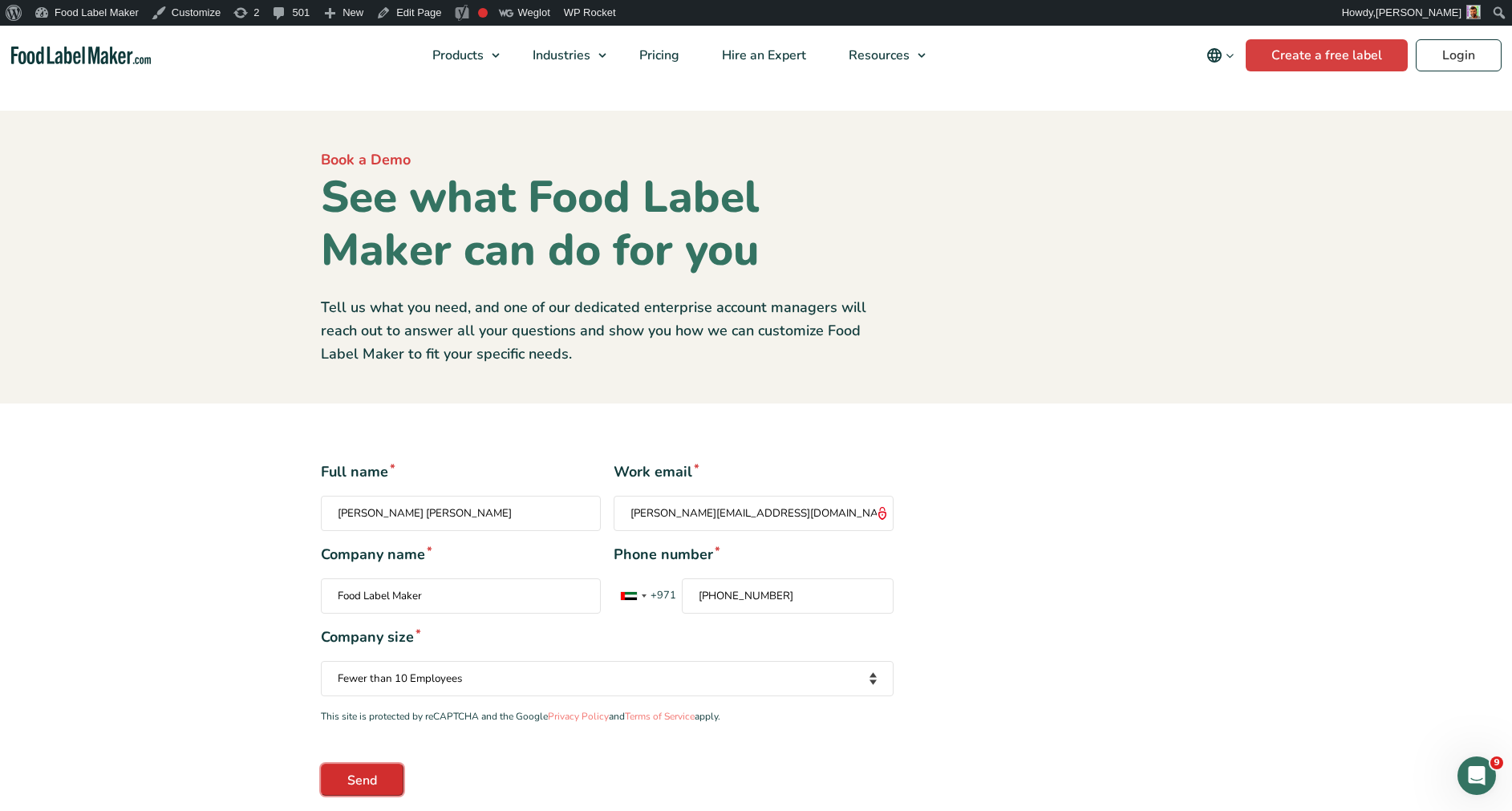
click at [372, 777] on input "Send" at bounding box center [362, 779] width 82 height 32
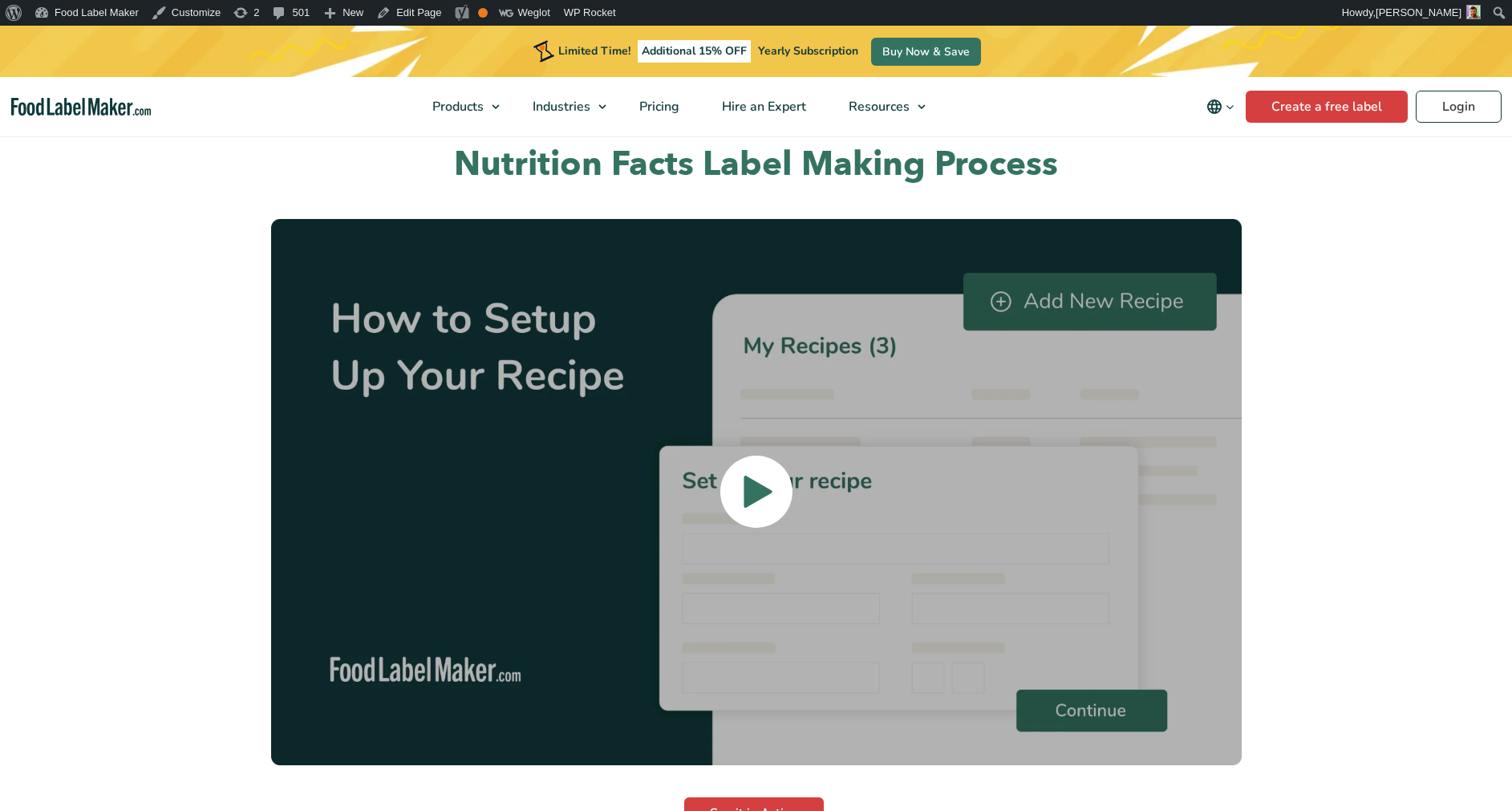
scroll to position [3595, 0]
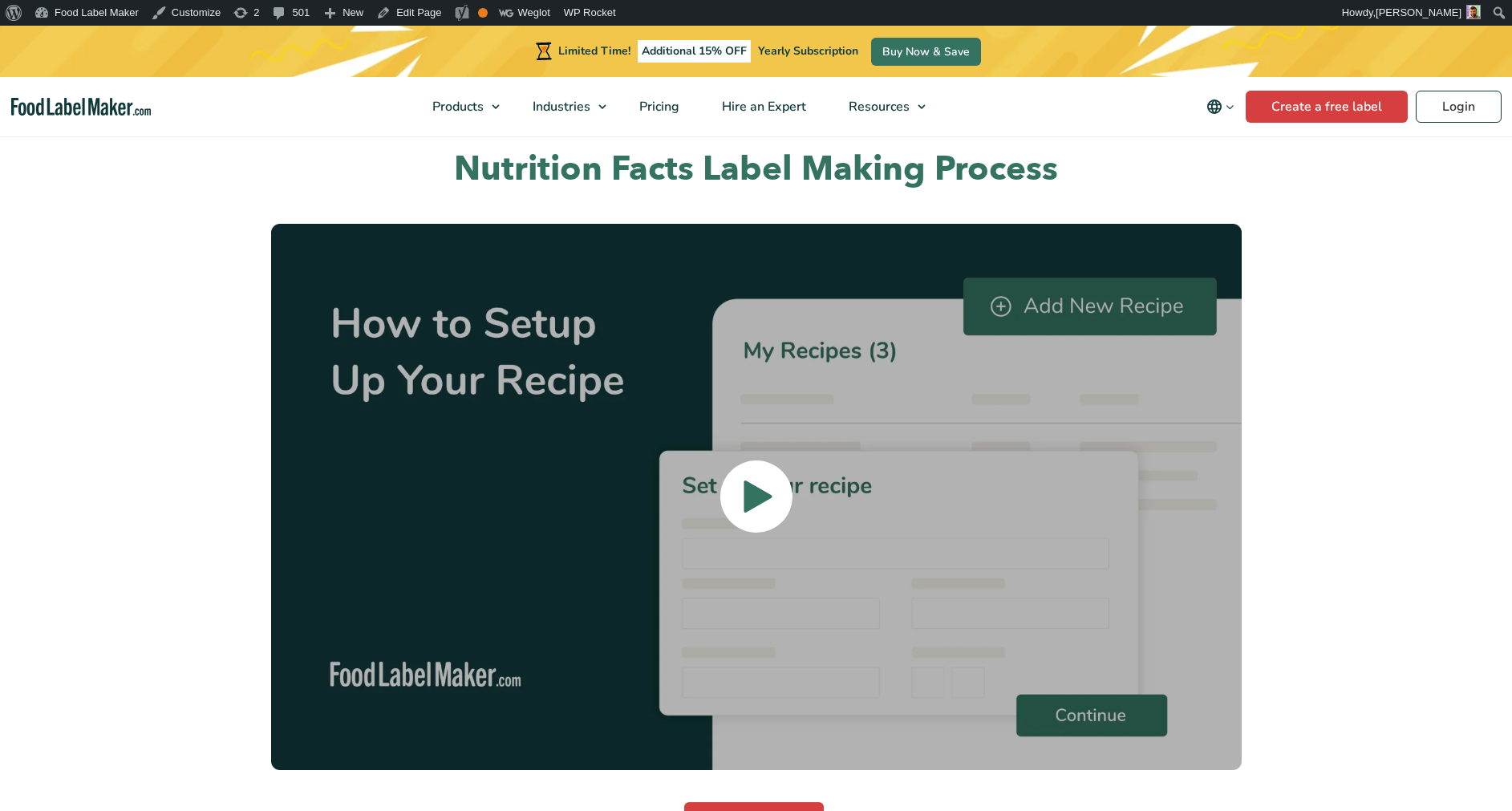
click at [751, 481] on icon at bounding box center [757, 496] width 28 height 32
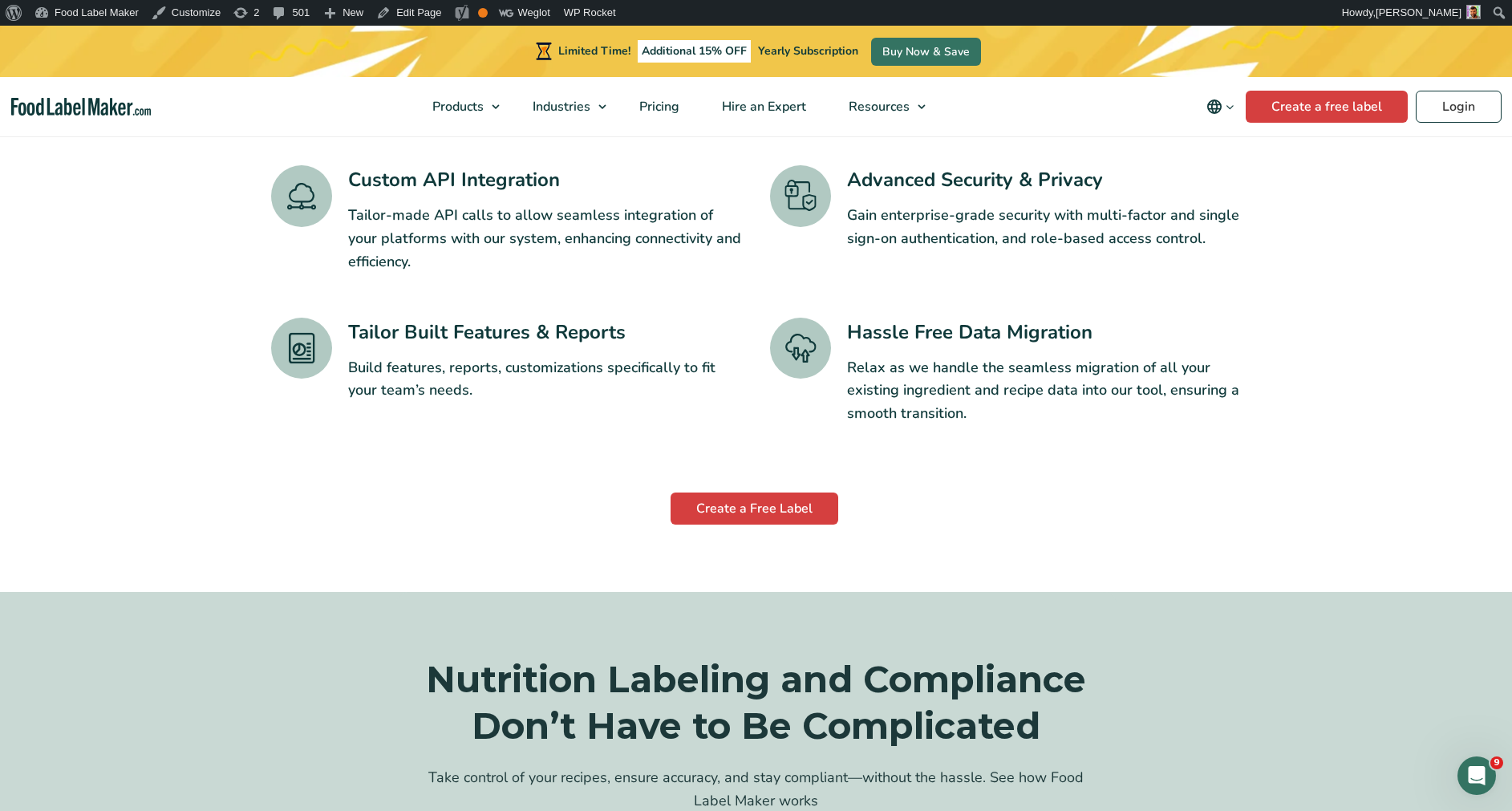
scroll to position [2727, 0]
click at [126, 106] on img "Food Label Maker homepage" at bounding box center [81, 107] width 140 height 18
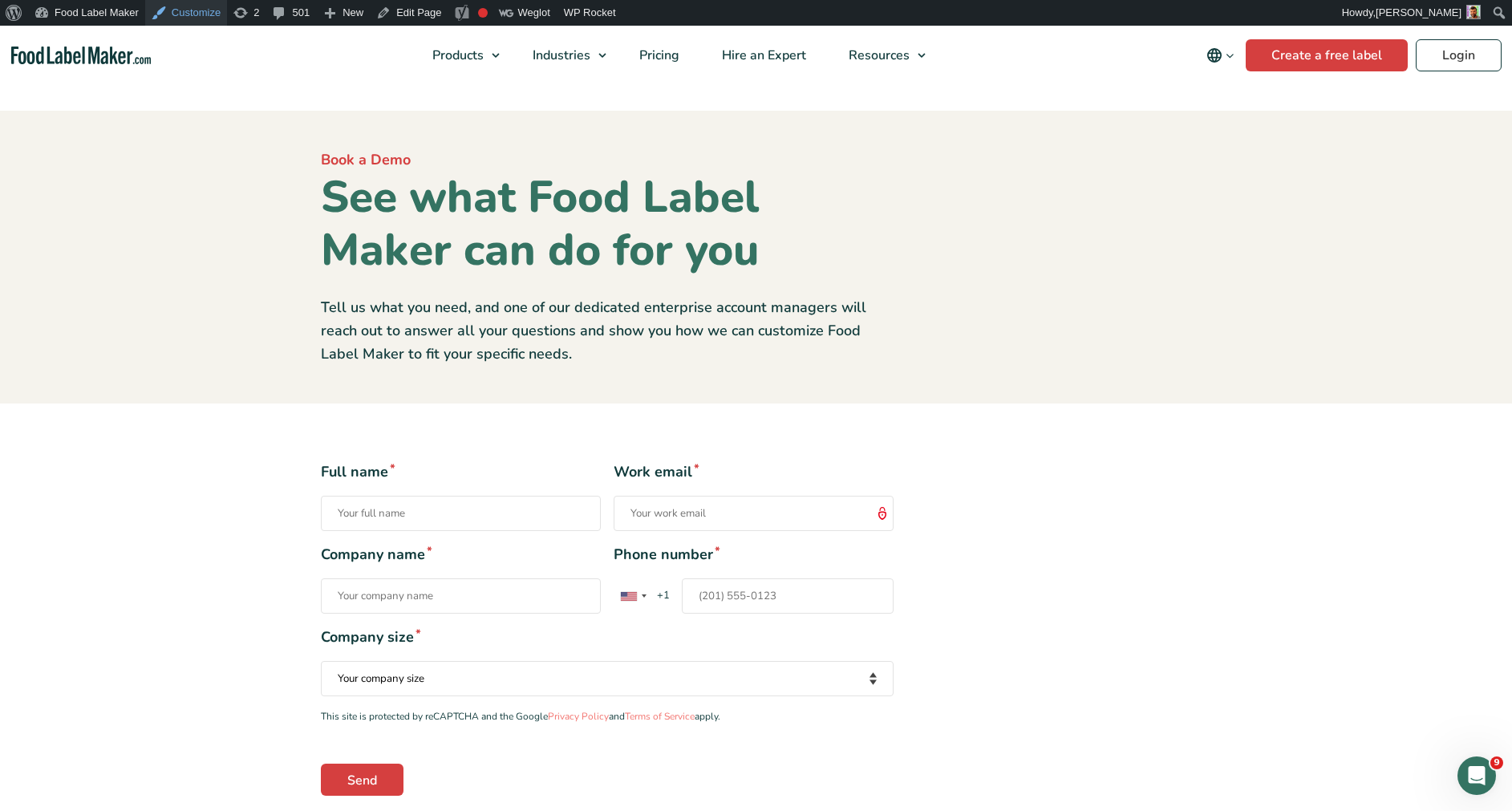
click at [165, 13] on link "Customize" at bounding box center [186, 13] width 81 height 26
click at [91, 59] on img "Food Label Maker homepage" at bounding box center [81, 56] width 140 height 18
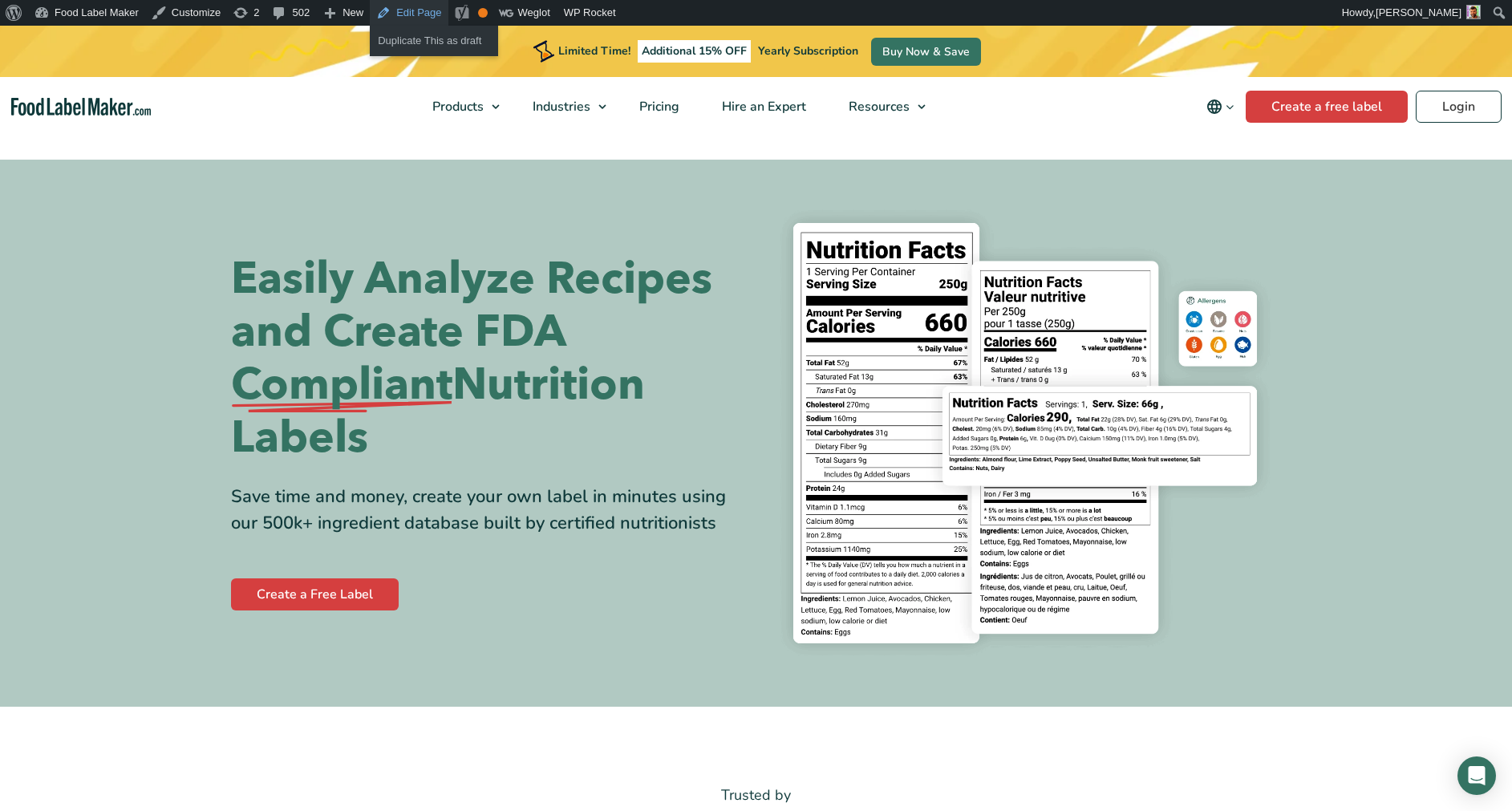
click at [404, 12] on link "Edit Page" at bounding box center [408, 13] width 78 height 26
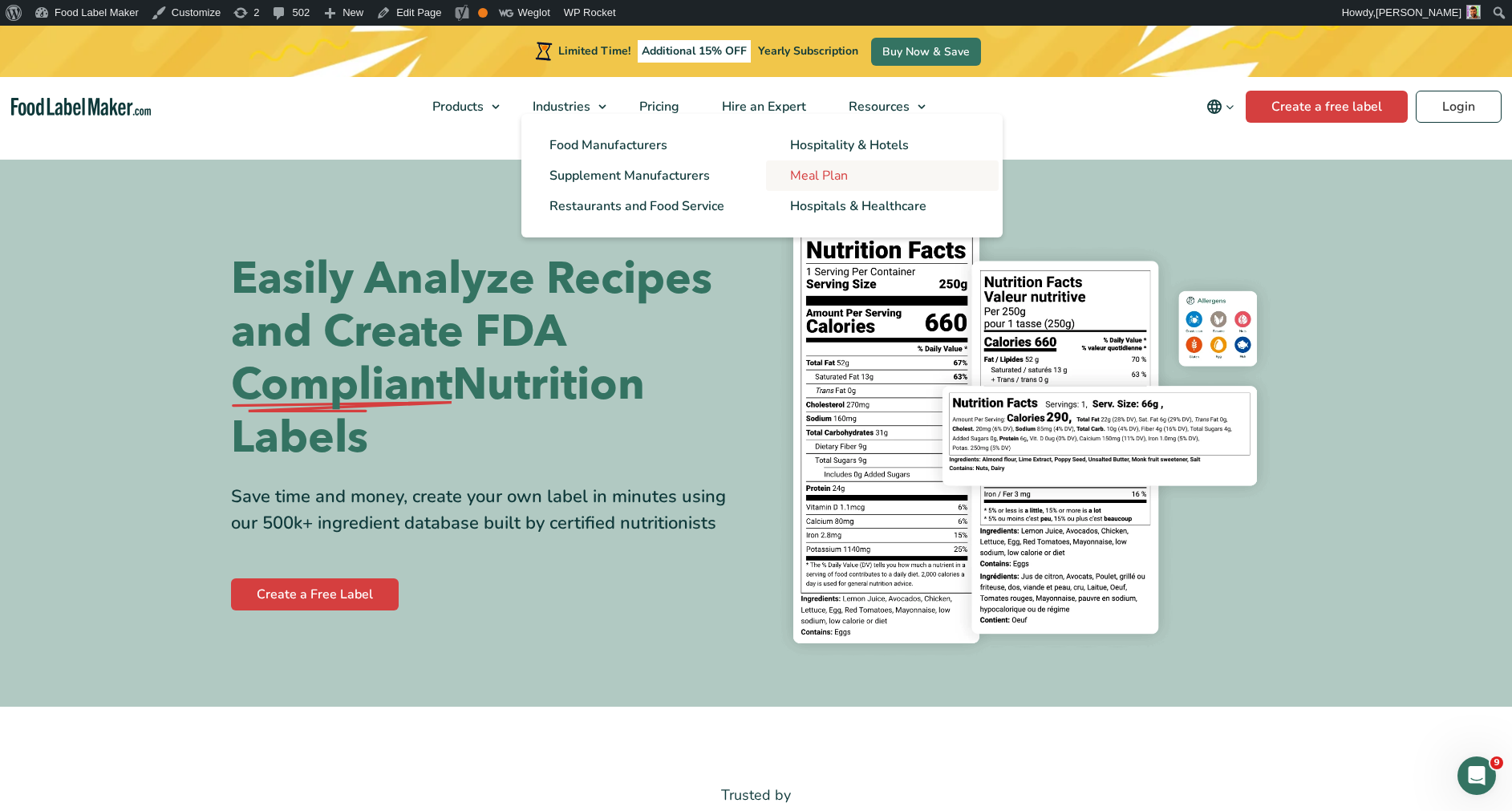
click at [819, 178] on span "Meal Plan" at bounding box center [818, 175] width 58 height 17
click at [809, 177] on span "Meal Plan" at bounding box center [818, 175] width 58 height 17
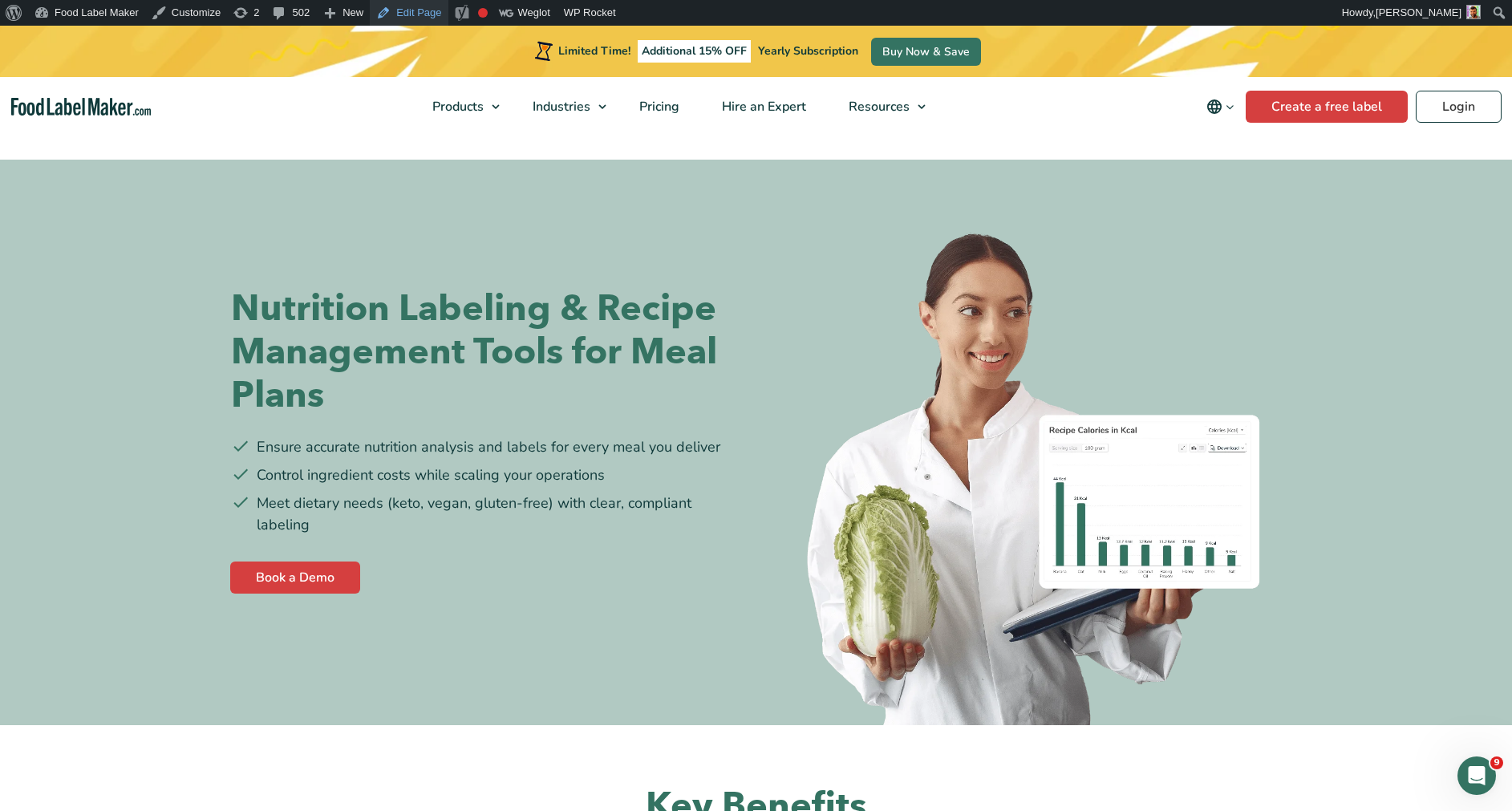
click at [390, 6] on link "Edit Page" at bounding box center [408, 13] width 78 height 26
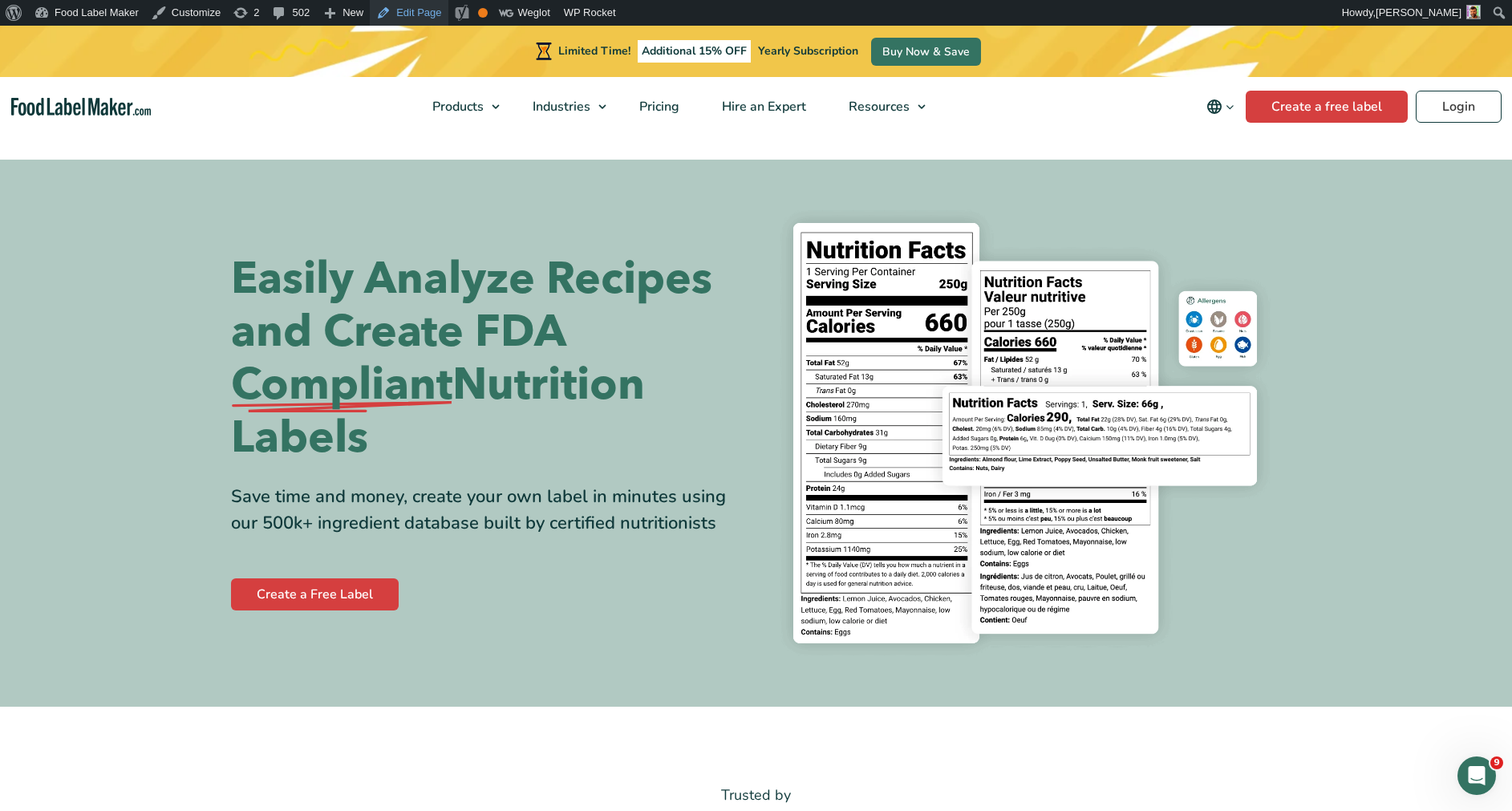
click at [391, 7] on link "Edit Page" at bounding box center [408, 13] width 78 height 26
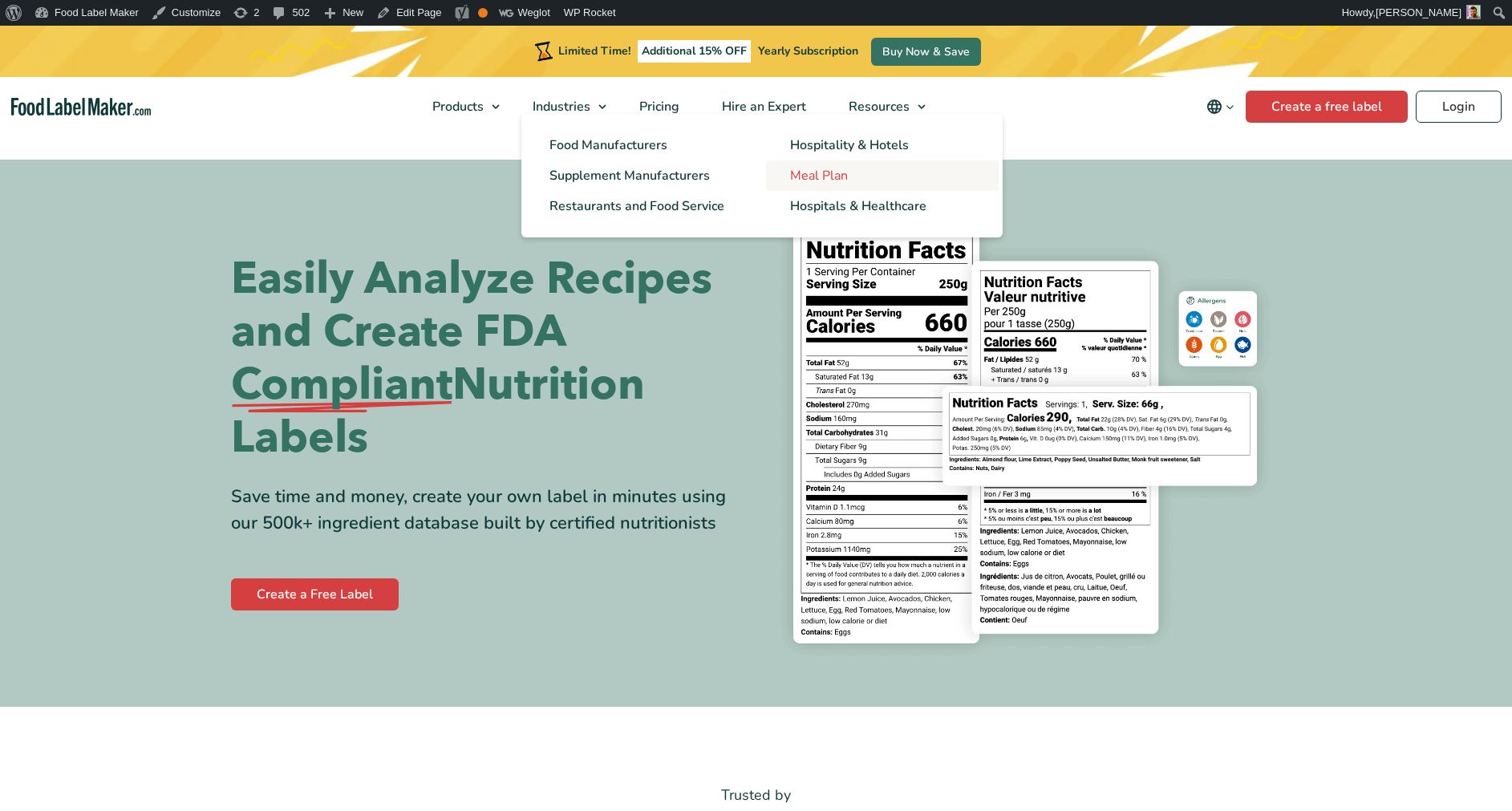
click at [815, 172] on span "Meal Plan" at bounding box center [818, 175] width 58 height 17
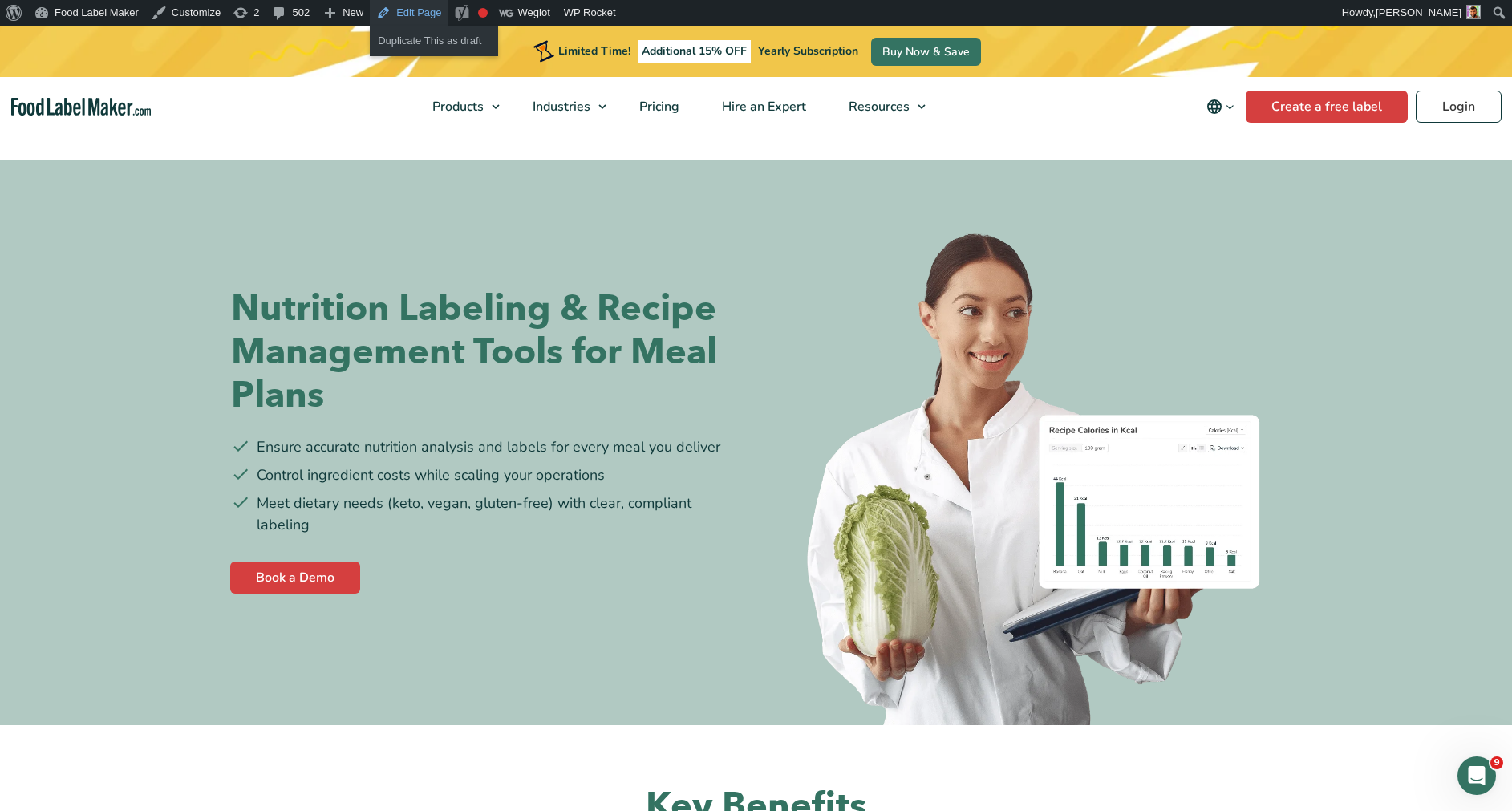
click at [405, 6] on link "Edit Page" at bounding box center [408, 13] width 78 height 26
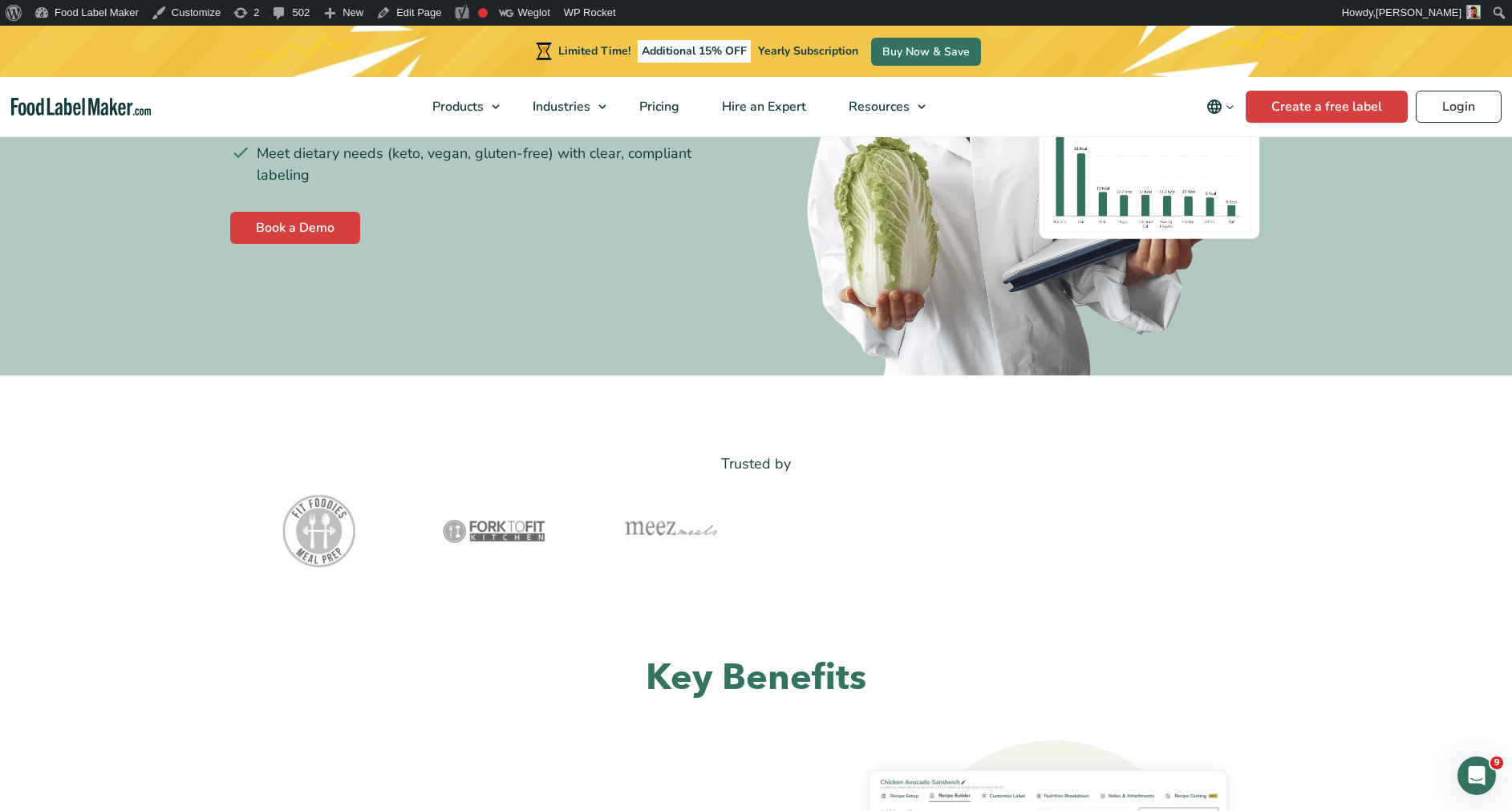
click at [124, 109] on img "Food Label Maker homepage" at bounding box center [81, 107] width 140 height 18
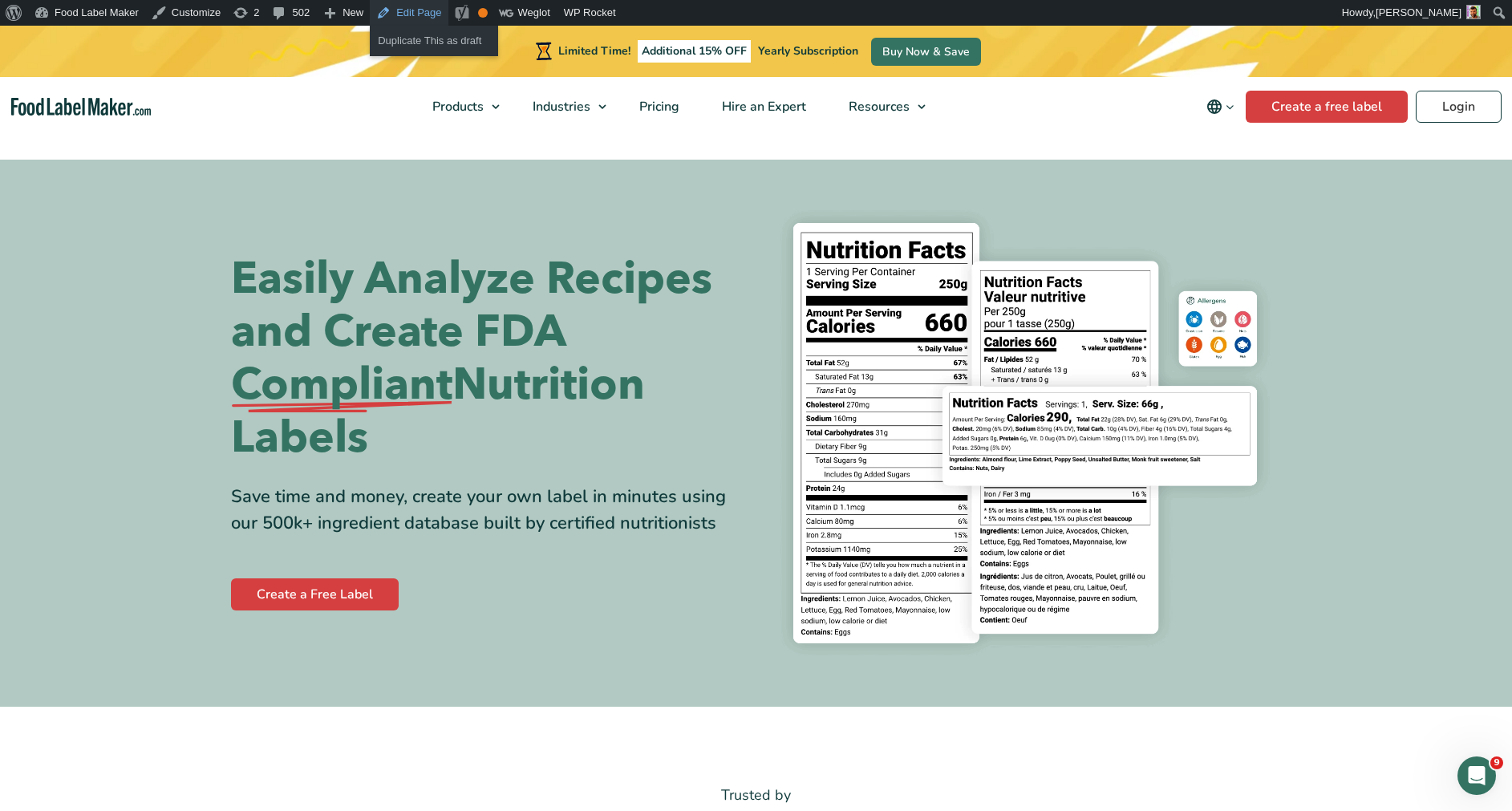
click at [396, 9] on link "Edit Page" at bounding box center [408, 13] width 78 height 26
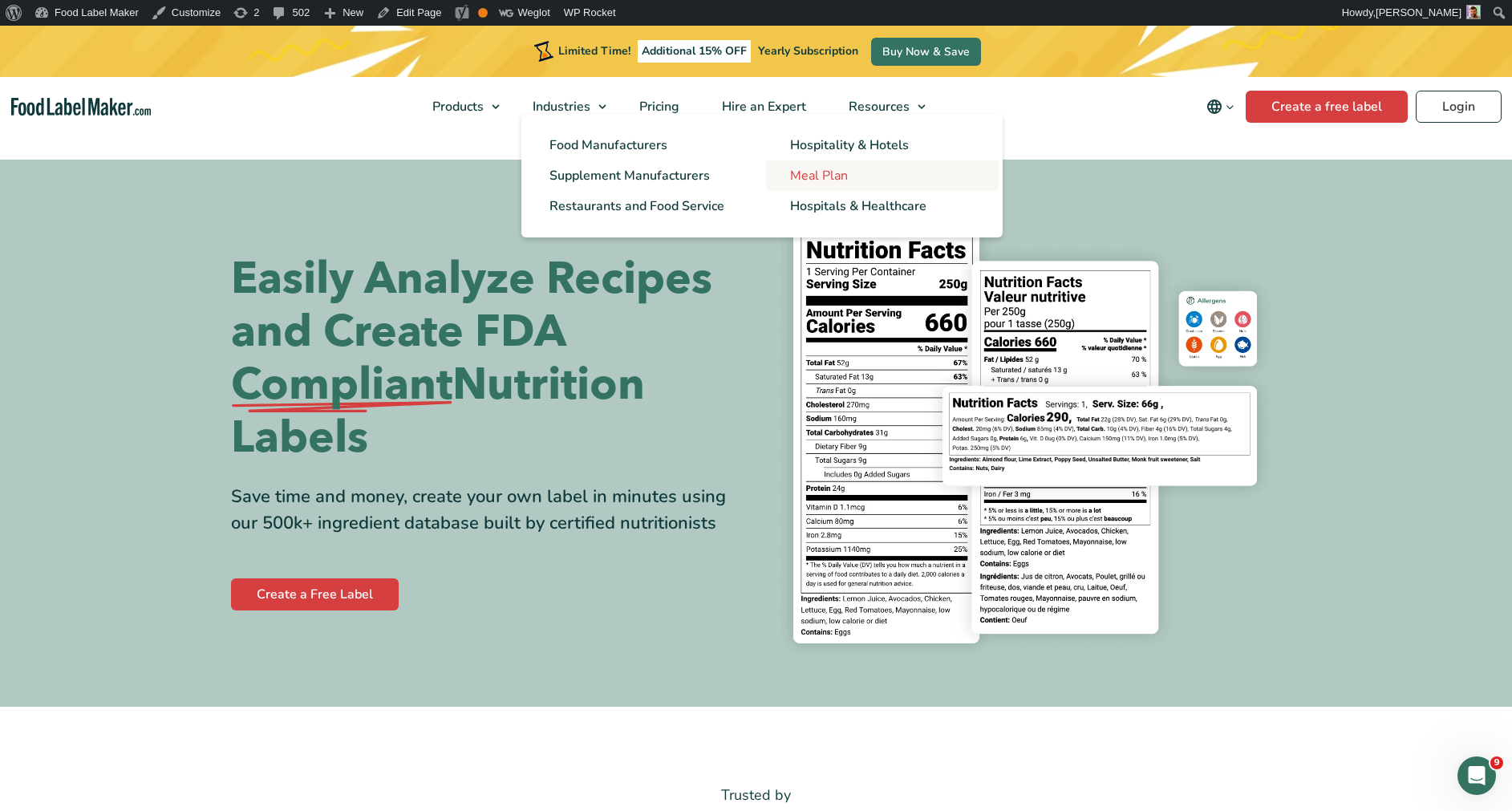
click at [805, 169] on span "Meal Plan" at bounding box center [818, 175] width 58 height 17
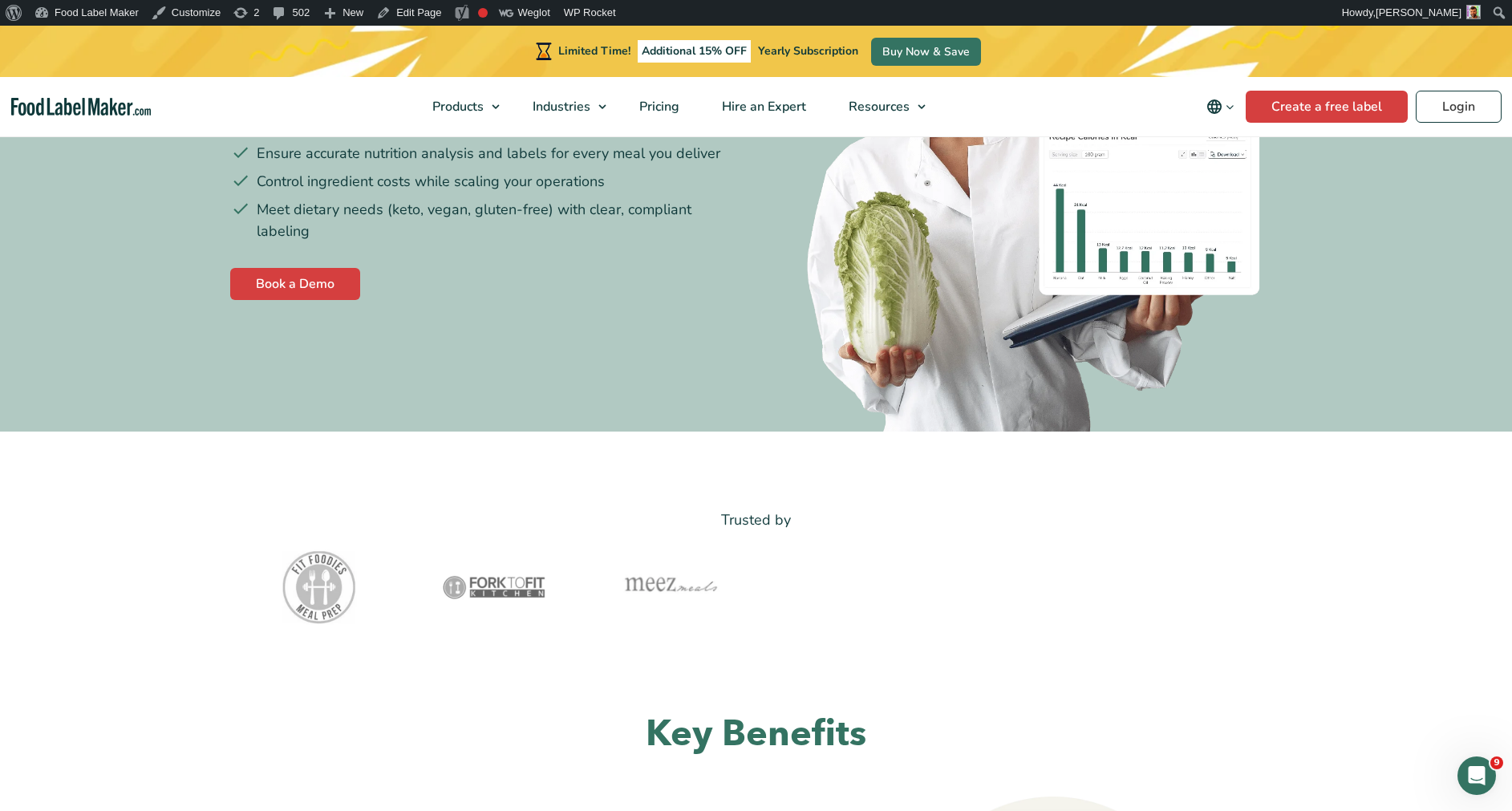
scroll to position [330, 0]
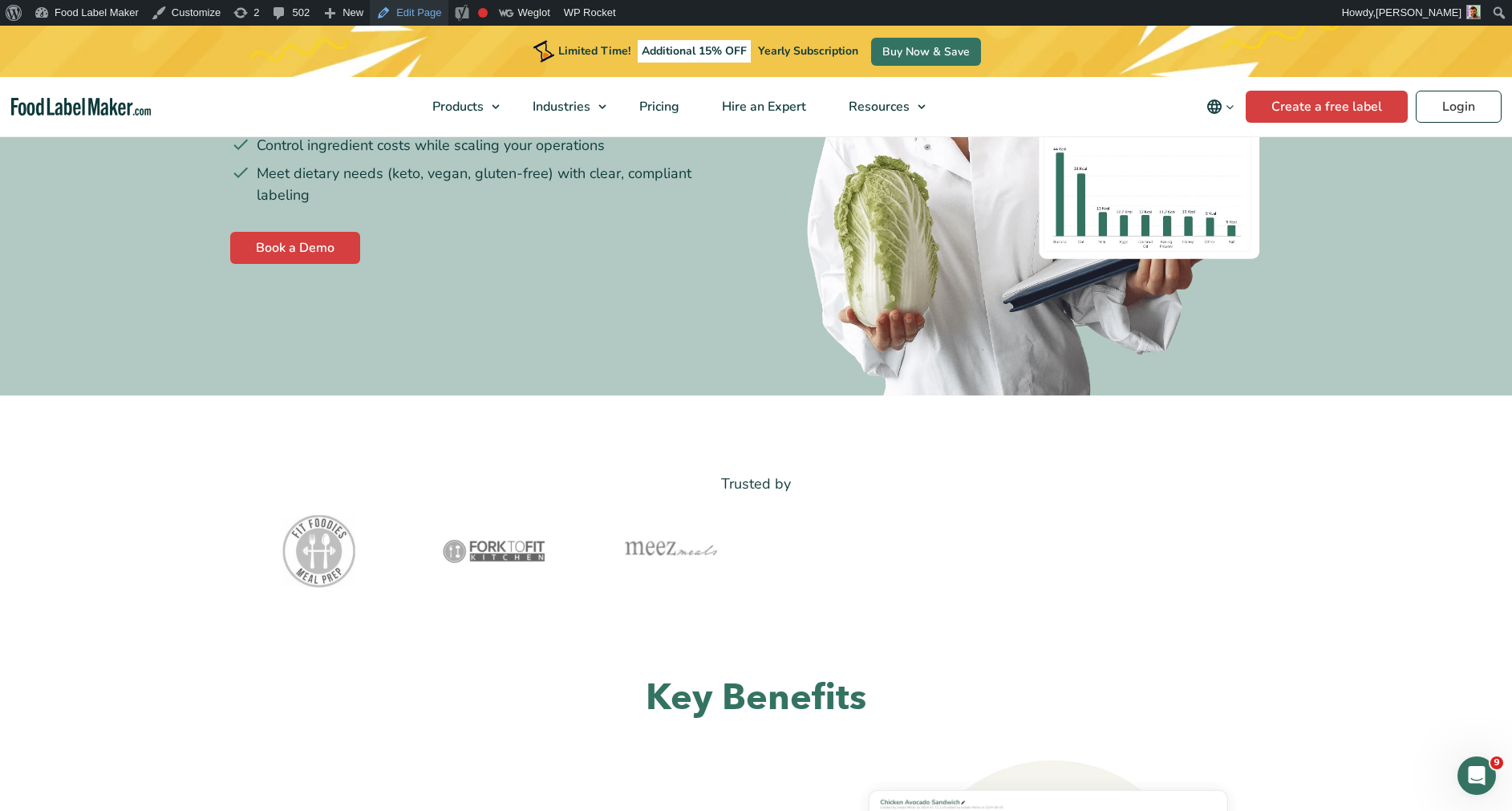
click at [405, 14] on link "Edit Page" at bounding box center [408, 13] width 78 height 26
